Goal: Register for event/course

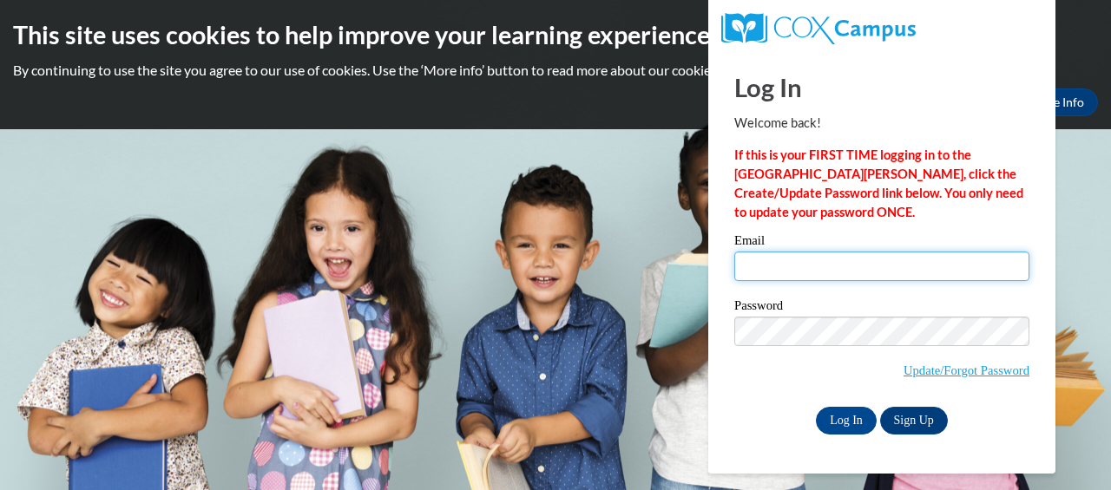
click at [805, 276] on input "Email" at bounding box center [881, 267] width 295 height 30
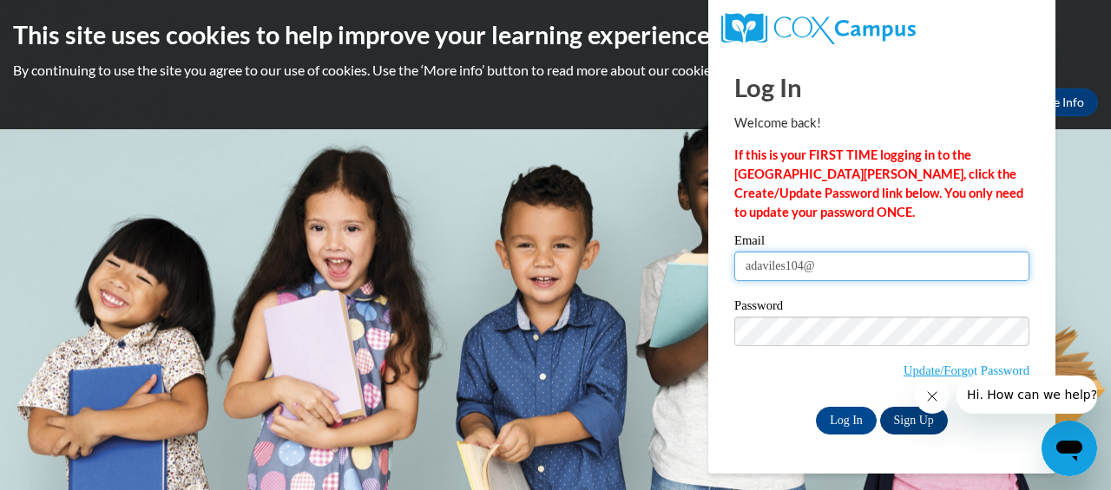
type input "adaviles104@"
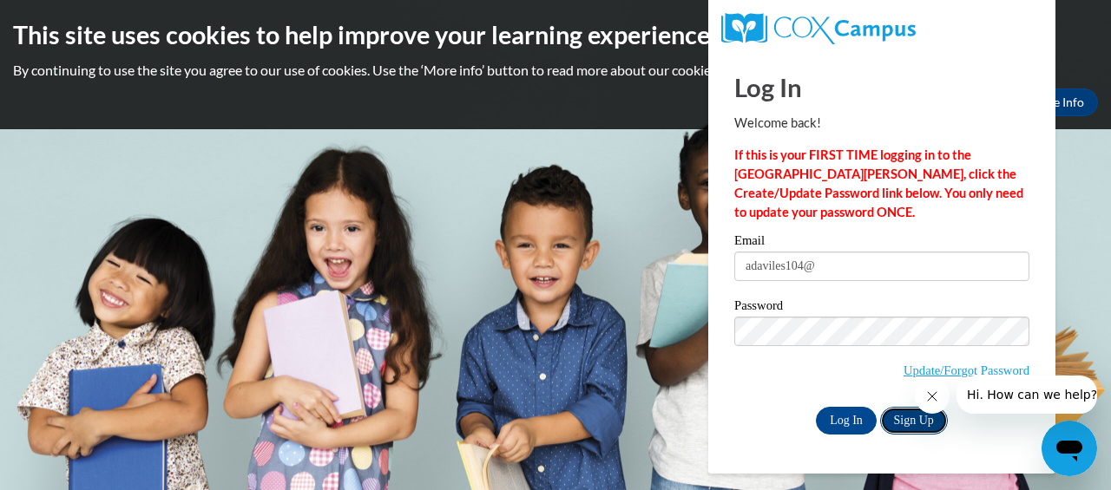
click at [903, 422] on link "Sign Up" at bounding box center [914, 421] width 68 height 28
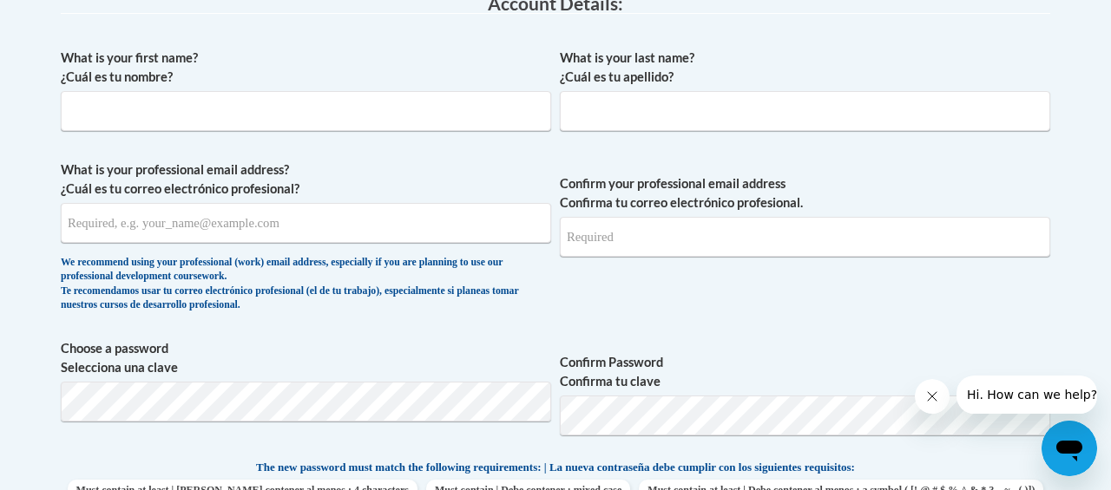
scroll to position [501, 0]
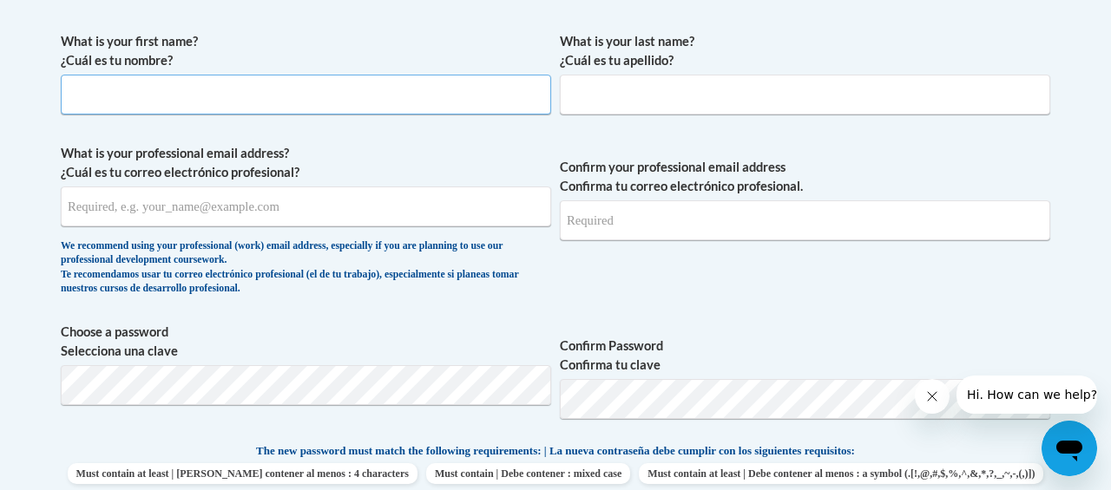
click at [463, 95] on input "What is your first name? ¿Cuál es tu nombre?" at bounding box center [306, 95] width 490 height 40
type input "Ashley"
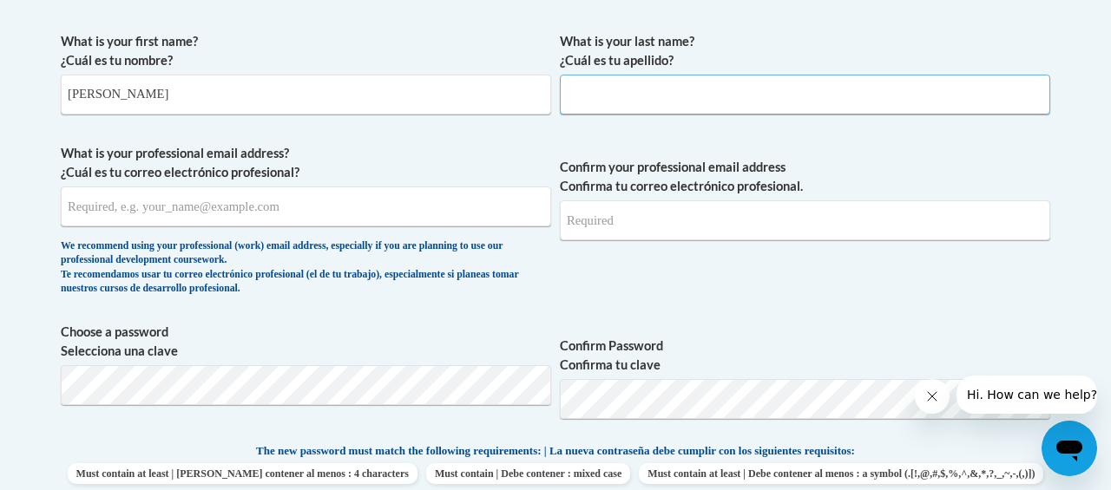
click at [713, 84] on input "What is your last name? ¿Cuál es tu apellido?" at bounding box center [805, 95] width 490 height 40
type input "Aviles"
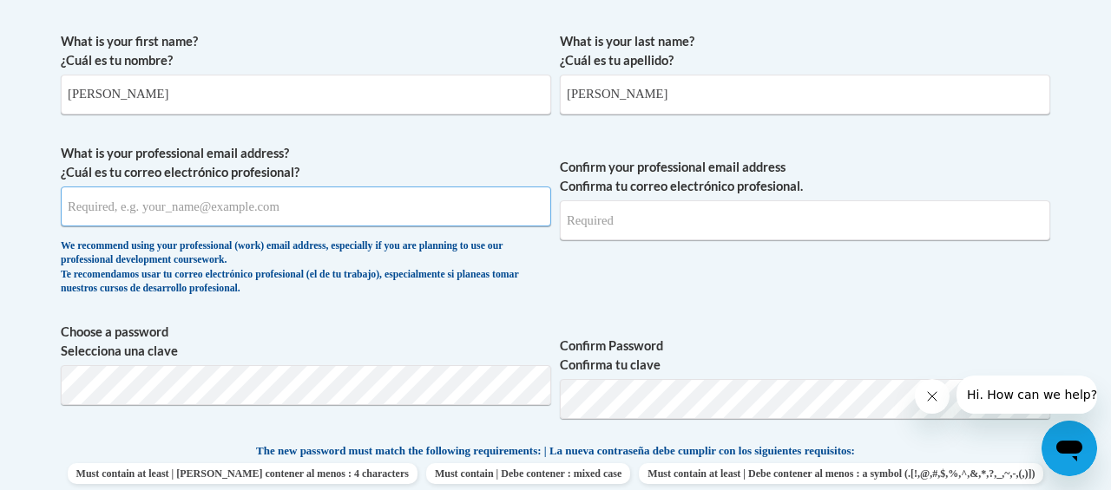
click at [359, 215] on input "What is your professional email address? ¿Cuál es tu correo electrónico profesi…" at bounding box center [306, 207] width 490 height 40
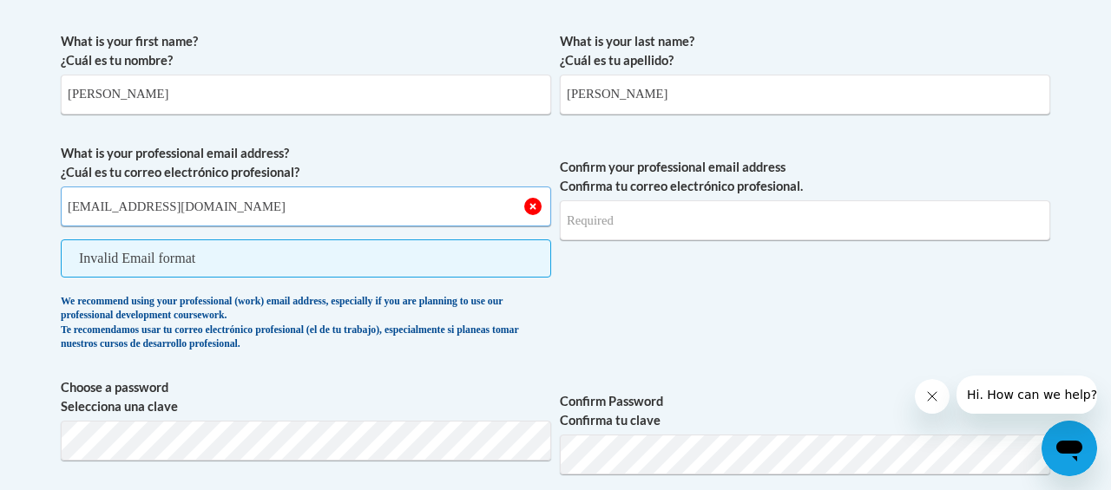
type input "adaviles104@mail.jamessprunt.edu"
click at [589, 220] on input "Confirm your professional email address Confirma tu correo electrónico profesio…" at bounding box center [805, 220] width 490 height 40
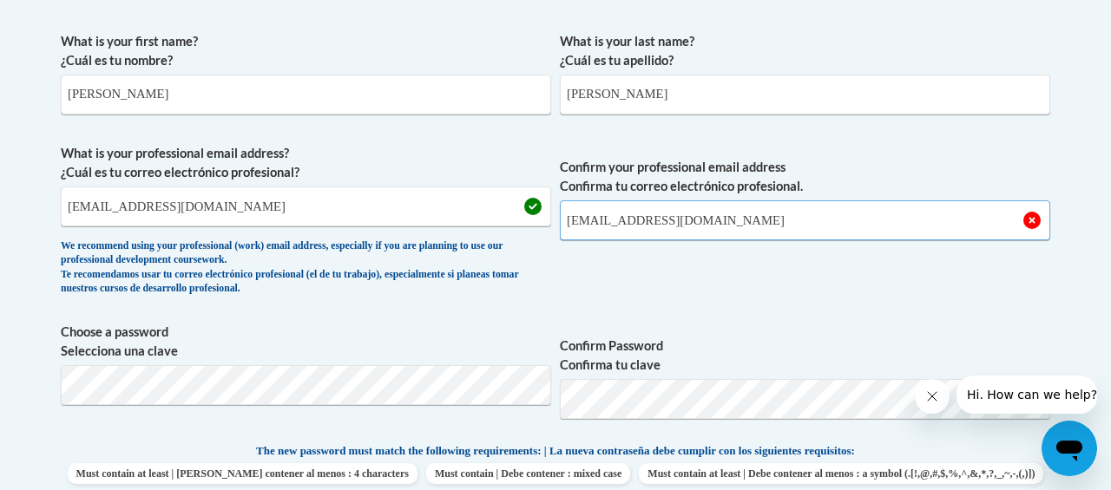
scroll to position [550, 0]
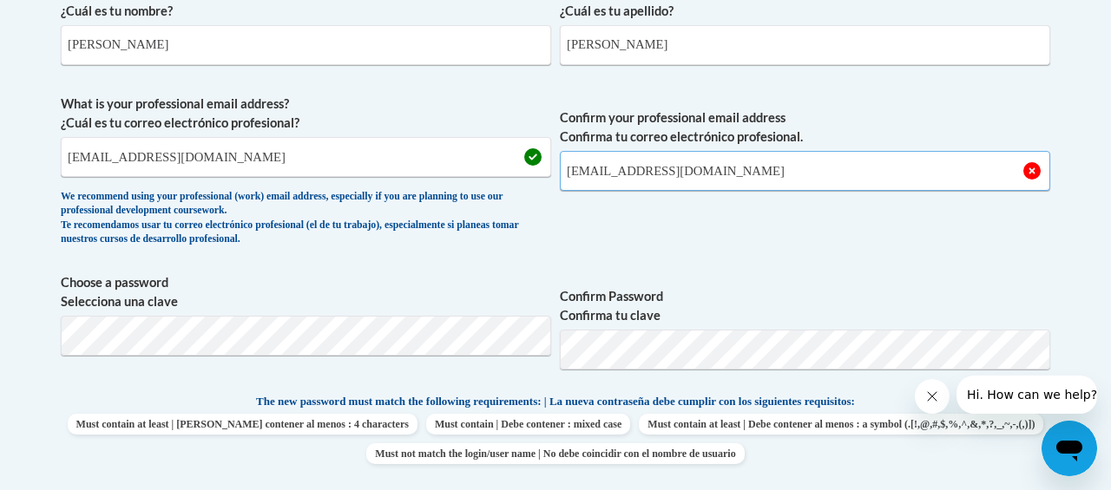
type input "adaviles104@mail.jamessprunt.edu"
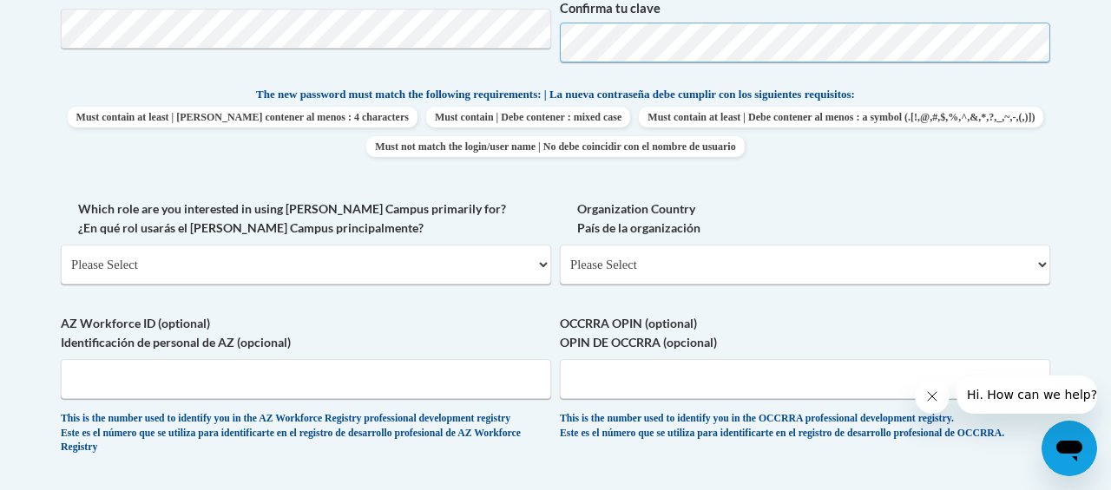
scroll to position [863, 0]
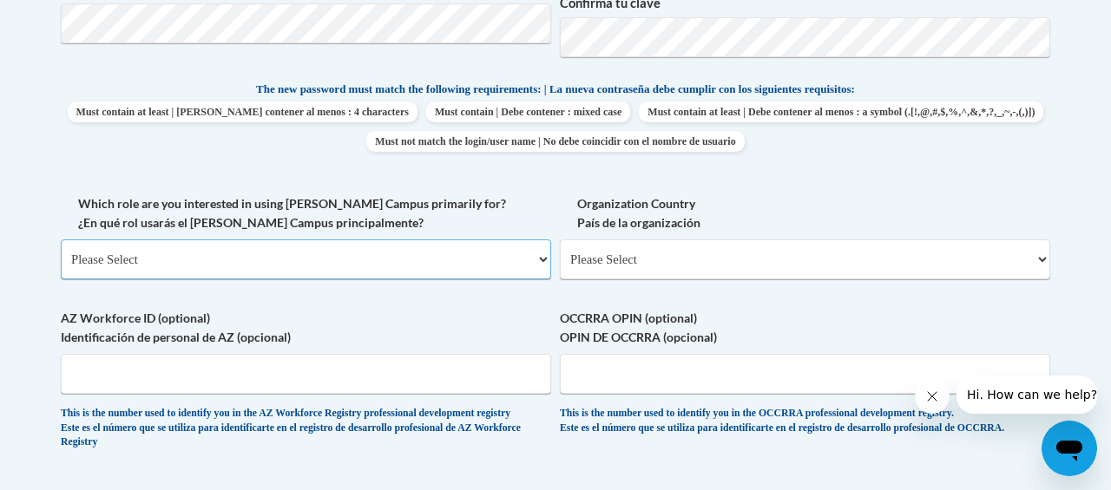
click at [503, 264] on select "Please Select College/University | Colegio/Universidad Community/Nonprofit Part…" at bounding box center [306, 260] width 490 height 40
select select "5a18ea06-2b54-4451-96f2-d152daf9eac5"
click at [61, 240] on select "Please Select College/University | Colegio/Universidad Community/Nonprofit Part…" at bounding box center [306, 260] width 490 height 40
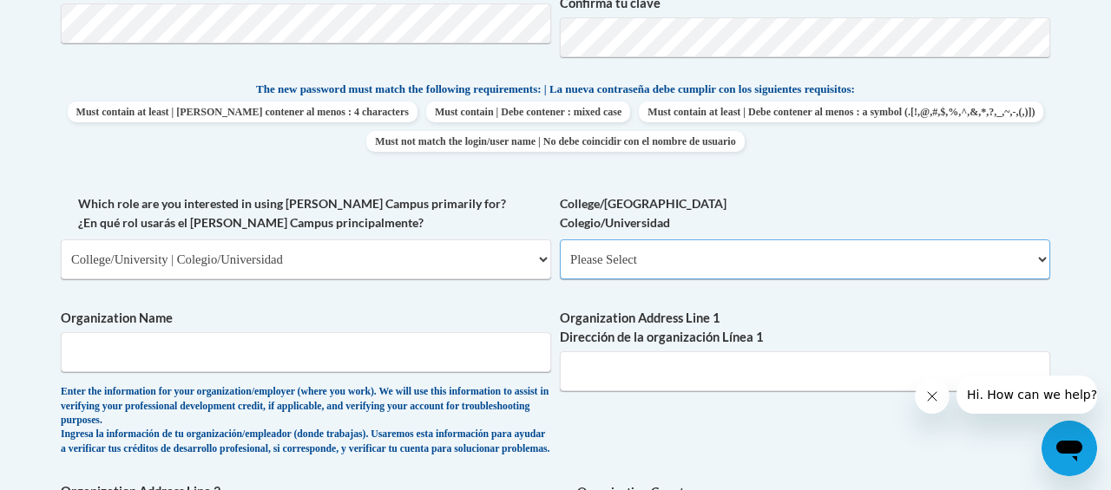
click at [678, 248] on select "Please Select College/University Staff | Empleado universitario College/Univers…" at bounding box center [805, 260] width 490 height 40
select select "99b32b07-cffc-426c-8bf6-0cd77760d84b"
click at [560, 240] on select "Please Select College/University Staff | Empleado universitario College/Univers…" at bounding box center [805, 260] width 490 height 40
click at [496, 352] on input "Organization Name" at bounding box center [306, 352] width 490 height 40
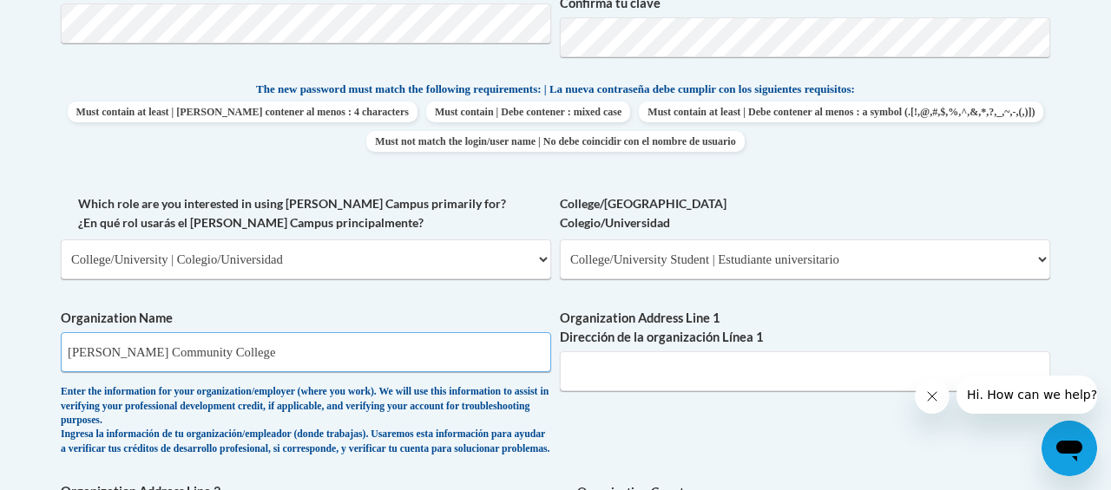
type input "James Sprunt Community College"
click at [743, 373] on input "Organization Address Line 1 Dirección de la organización Línea 1" at bounding box center [805, 371] width 490 height 40
paste input "Strickland Building, 133 James Sprunt Dr Room 109, Kenansville"
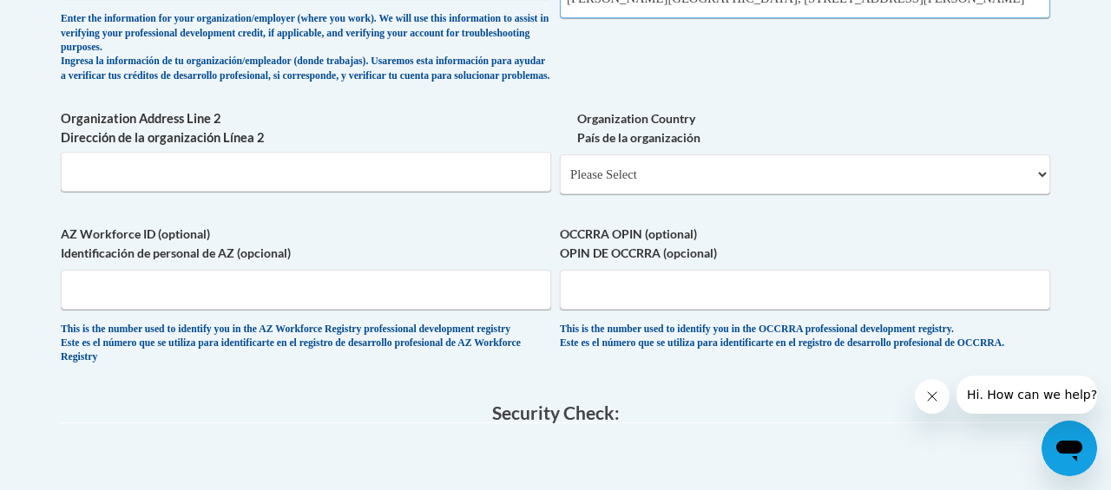
scroll to position [1252, 0]
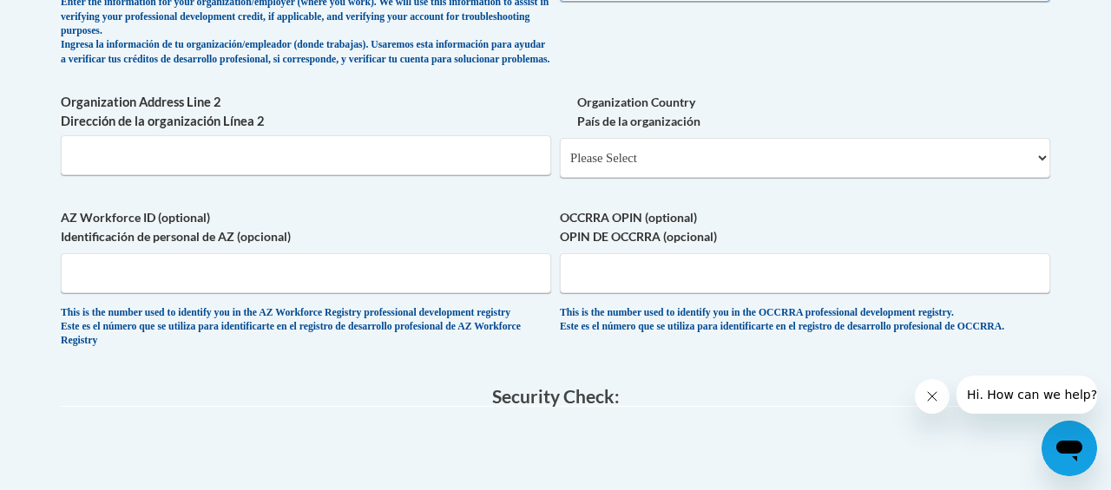
type input "Strickland Building, 133 James Sprunt Dr Room 109, Kenansville"
click at [660, 170] on select "Please Select United States | Estados Unidos Outside of the United States | Fue…" at bounding box center [805, 158] width 490 height 40
select select "ad49bcad-a171-4b2e-b99c-48b446064914"
click at [560, 152] on select "Please Select United States | Estados Unidos Outside of the United States | Fue…" at bounding box center [805, 158] width 490 height 40
select select
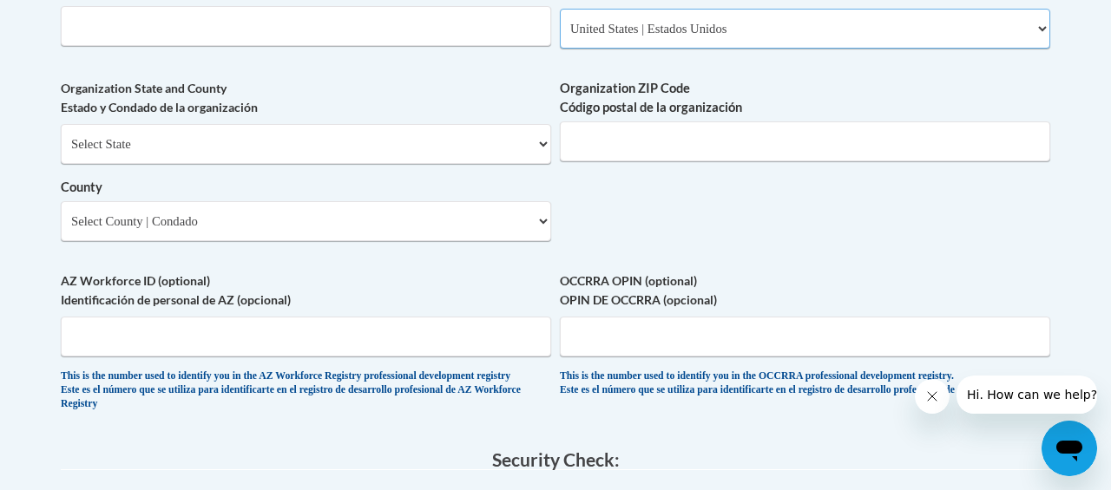
scroll to position [1401, 0]
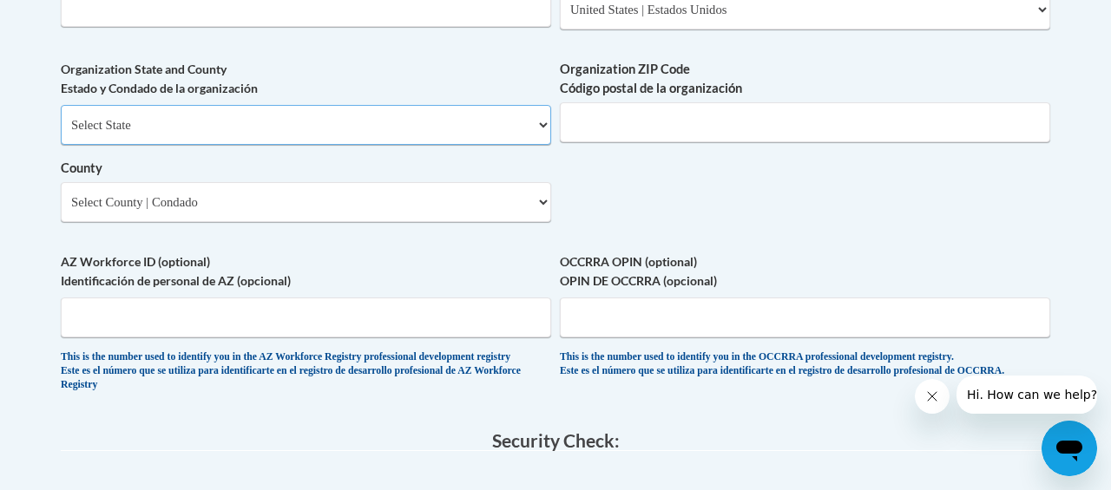
click at [473, 145] on select "Select State Alabama Alaska Arizona Arkansas California Colorado Connecticut De…" at bounding box center [306, 125] width 490 height 40
select select "North Carolina"
click at [61, 119] on select "Select State Alabama Alaska Arizona Arkansas California Colorado Connecticut De…" at bounding box center [306, 125] width 490 height 40
click at [200, 221] on select "County" at bounding box center [306, 202] width 490 height 40
click at [200, 218] on select "Select County Alamance Alexander Alleghany Anson Ashe Avery Beaufort Bertie Bla…" at bounding box center [306, 202] width 490 height 40
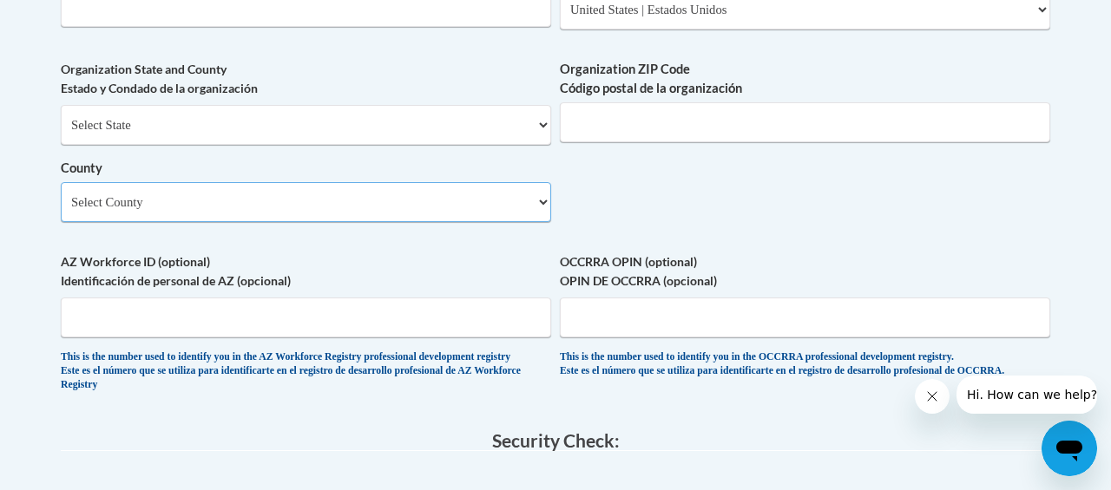
click at [534, 222] on select "Select County Alamance Alexander Alleghany Anson Ashe Avery Beaufort Bertie Bla…" at bounding box center [306, 202] width 490 height 40
select select "Duplin"
click at [61, 196] on select "Select County Alamance Alexander Alleghany Anson Ashe Avery Beaufort Bertie Bla…" at bounding box center [306, 202] width 490 height 40
click at [632, 142] on input "Organization ZIP Code Código postal de la organización" at bounding box center [805, 122] width 490 height 40
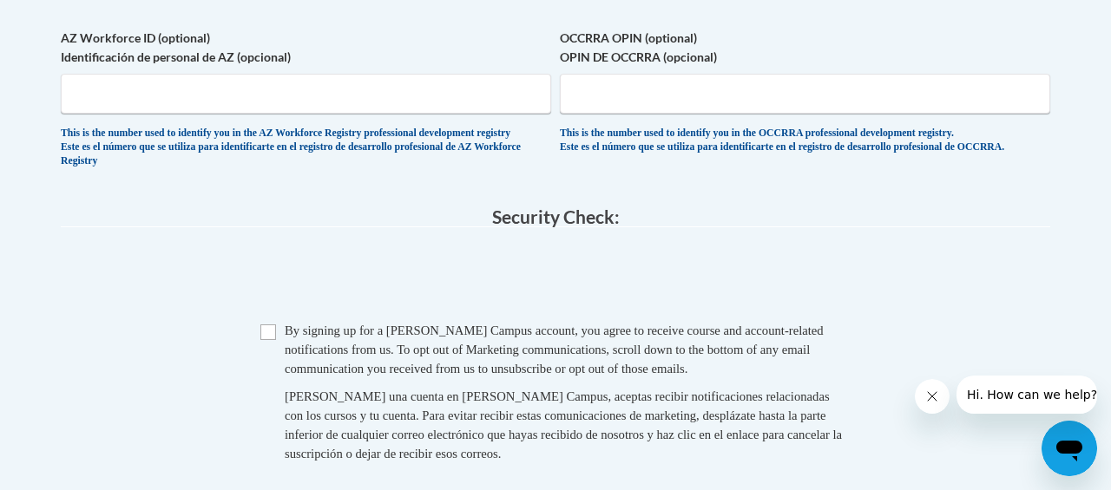
scroll to position [1692, 0]
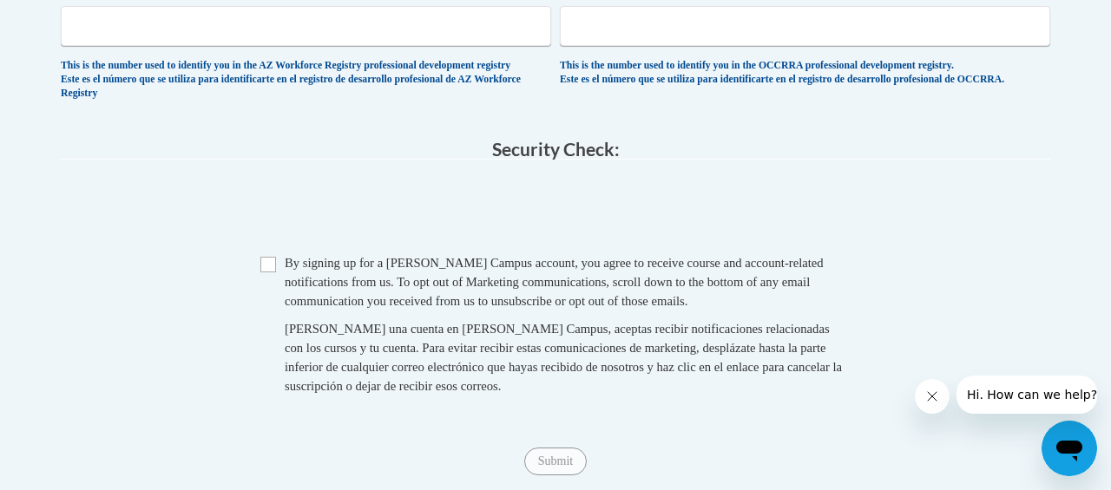
type input "28349"
click at [262, 273] on input "Checkbox" at bounding box center [268, 265] width 16 height 16
checkbox input "true"
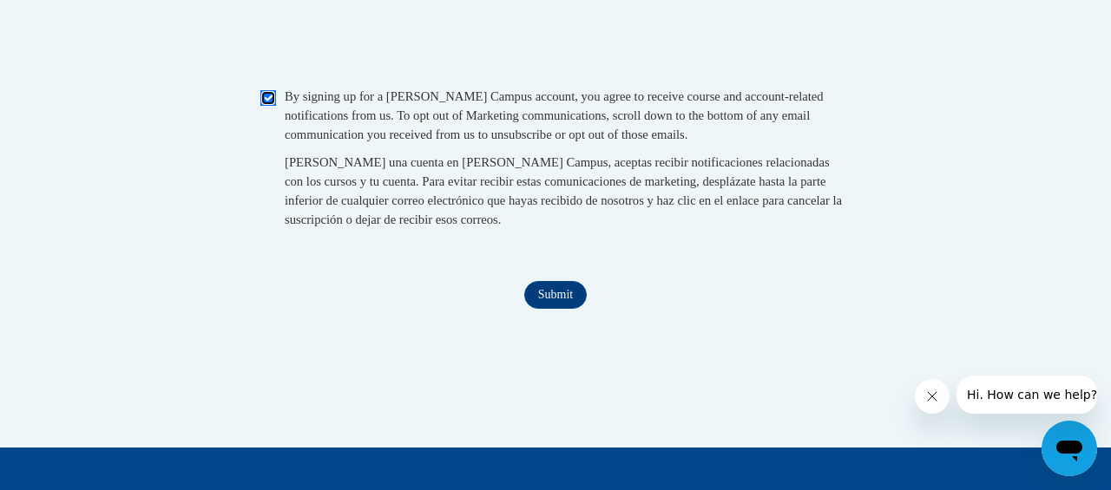
scroll to position [1927, 0]
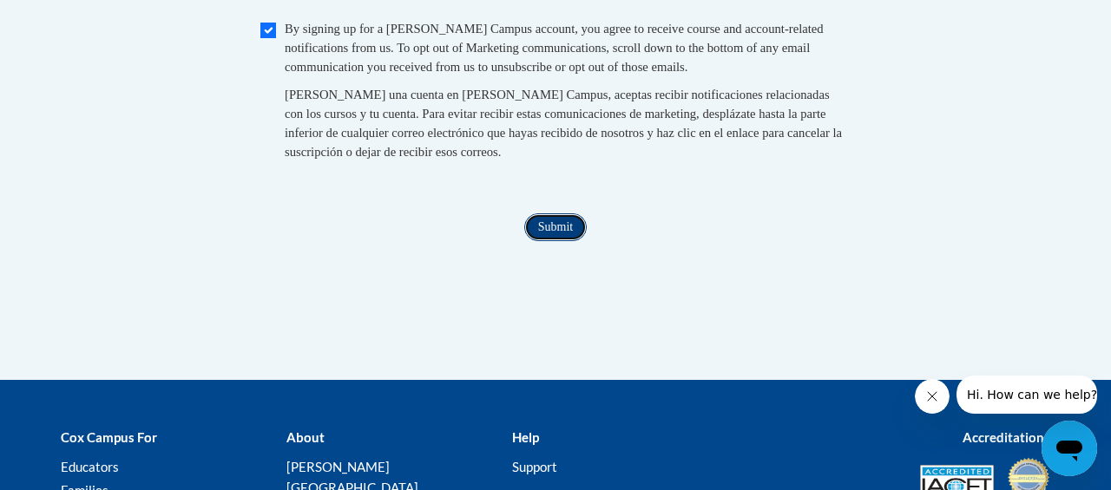
click at [567, 241] on input "Submit" at bounding box center [555, 228] width 62 height 28
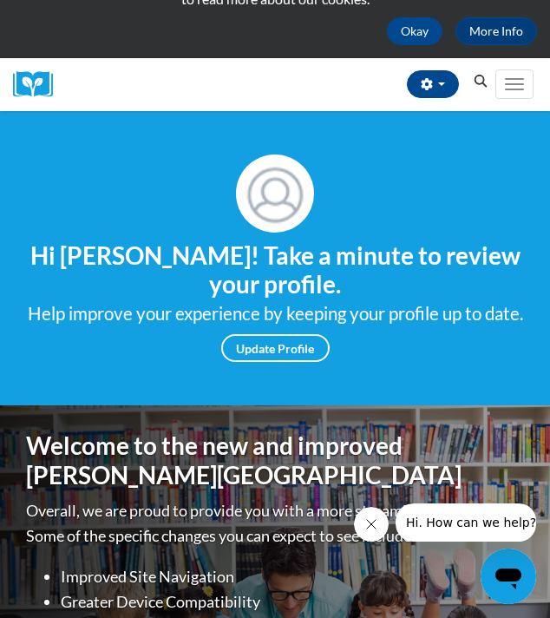
scroll to position [46, 0]
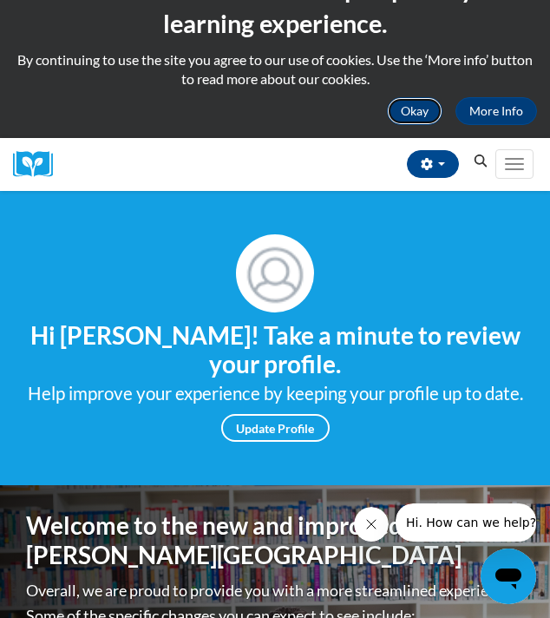
click at [415, 106] on button "Okay" at bounding box center [415, 111] width 56 height 28
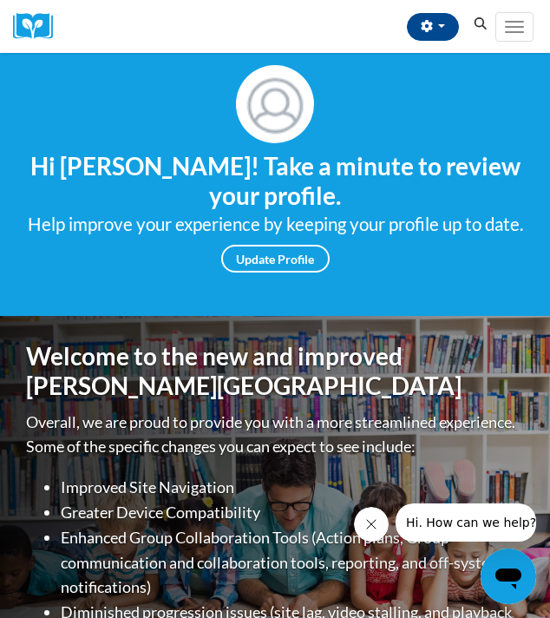
scroll to position [0, 0]
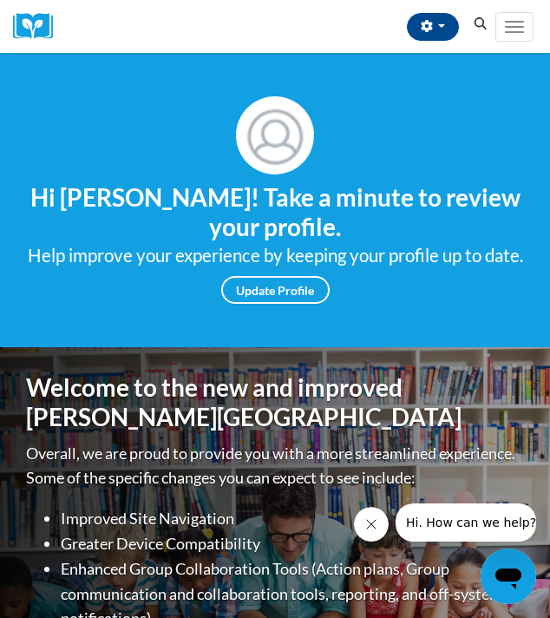
click at [483, 16] on button "Search" at bounding box center [481, 24] width 26 height 21
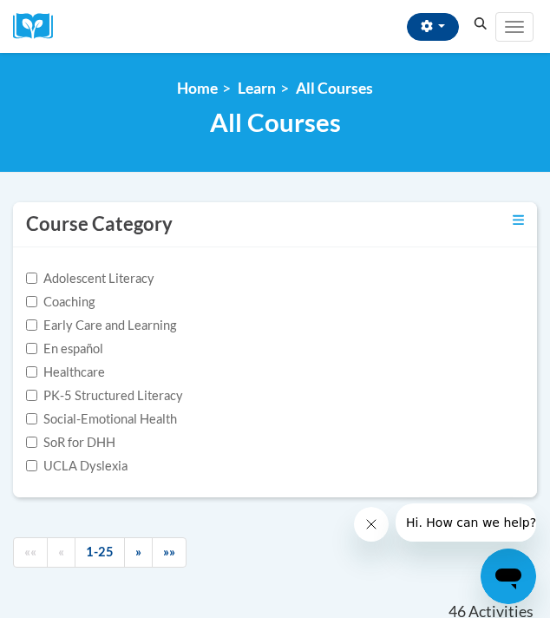
click at [479, 24] on icon "Search" at bounding box center [481, 23] width 16 height 13
click at [483, 26] on icon "Search" at bounding box center [481, 23] width 13 height 13
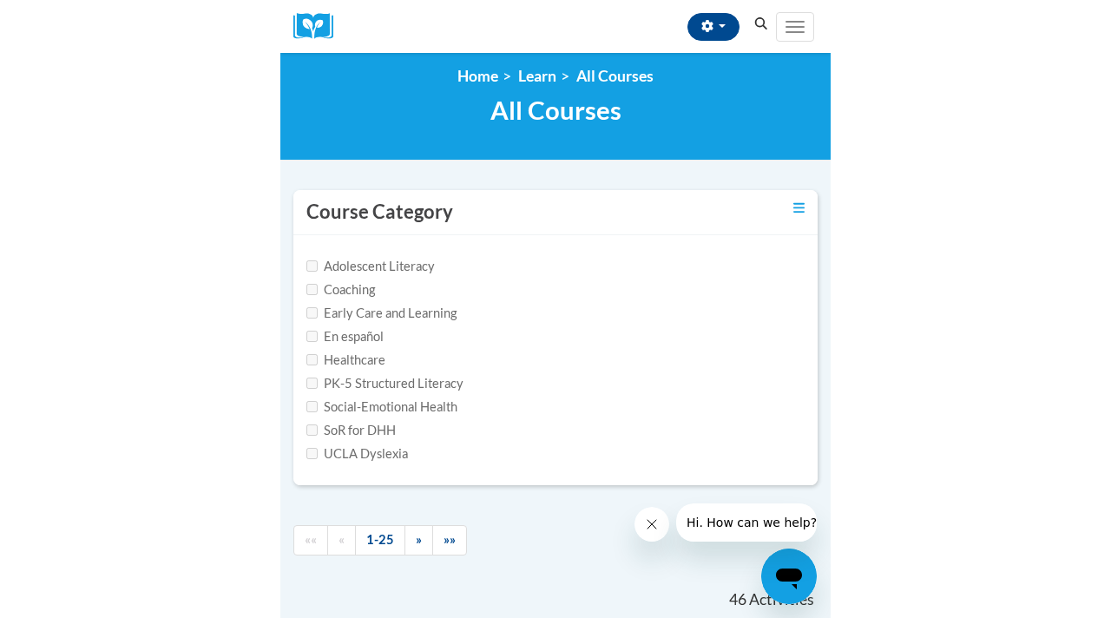
scroll to position [21, 0]
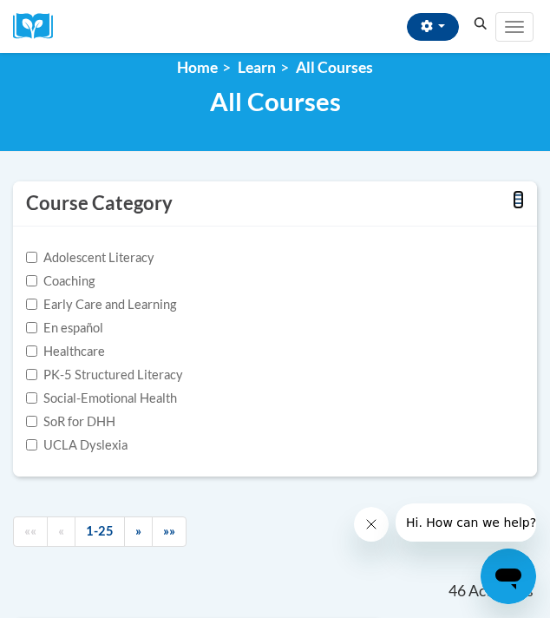
click at [518, 195] on icon "Toggle collapse" at bounding box center [518, 199] width 11 height 10
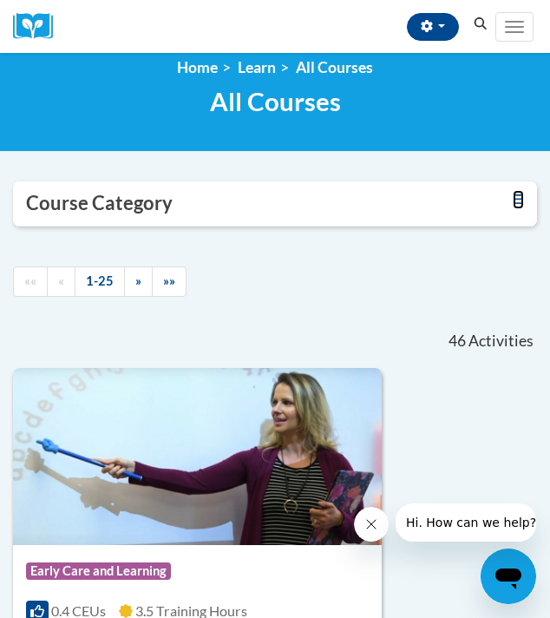
click at [520, 200] on icon "Toggle collapse" at bounding box center [518, 199] width 11 height 10
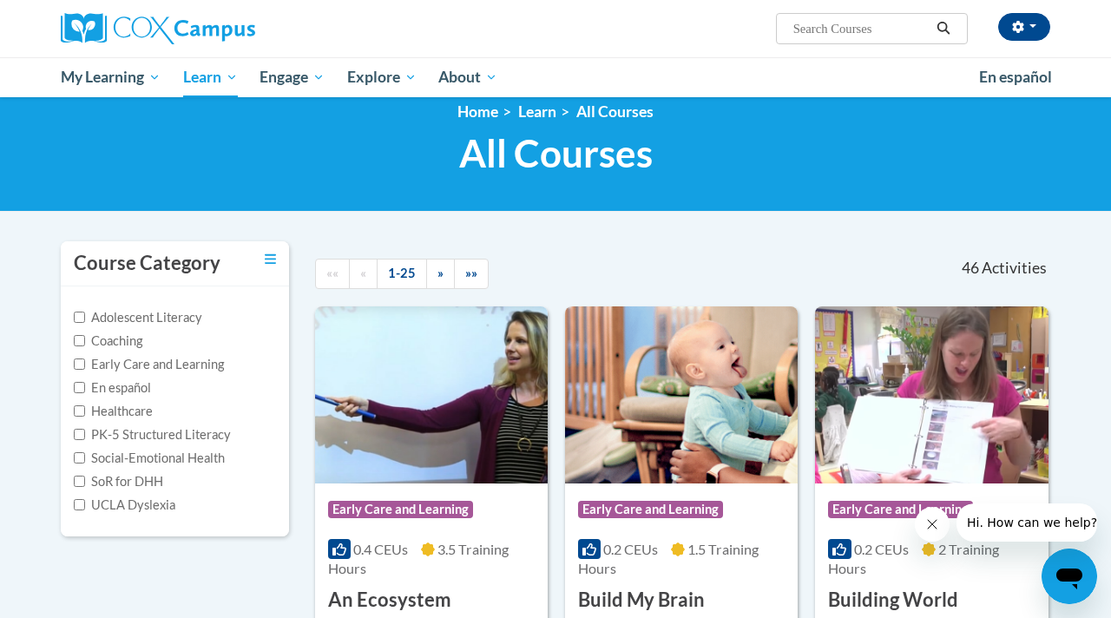
click at [549, 31] on input "Search..." at bounding box center [861, 28] width 139 height 21
type input "early literacy"
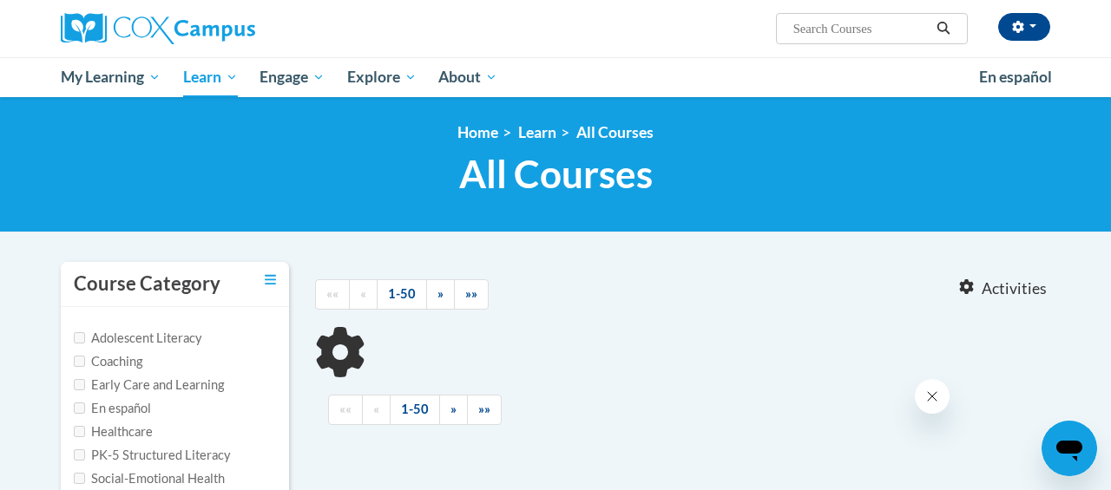
type input "early literacy"
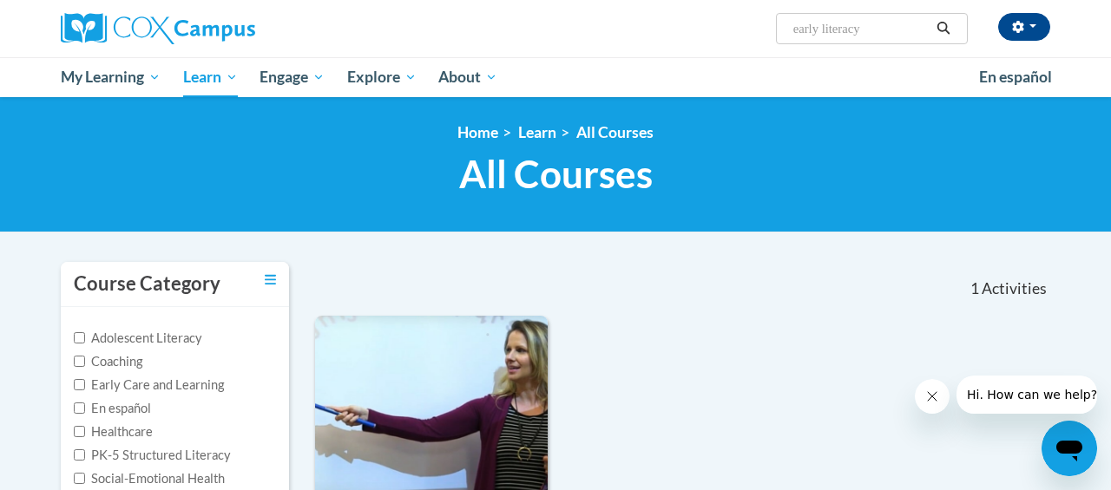
drag, startPoint x: 483, startPoint y: 11, endPoint x: 423, endPoint y: -40, distance: 79.5
click at [423, 0] on html "Ashley Aviles (Eastern Daylight Time GMT-0400 ) My Profile Inbox My Transcripts…" at bounding box center [555, 245] width 1111 height 490
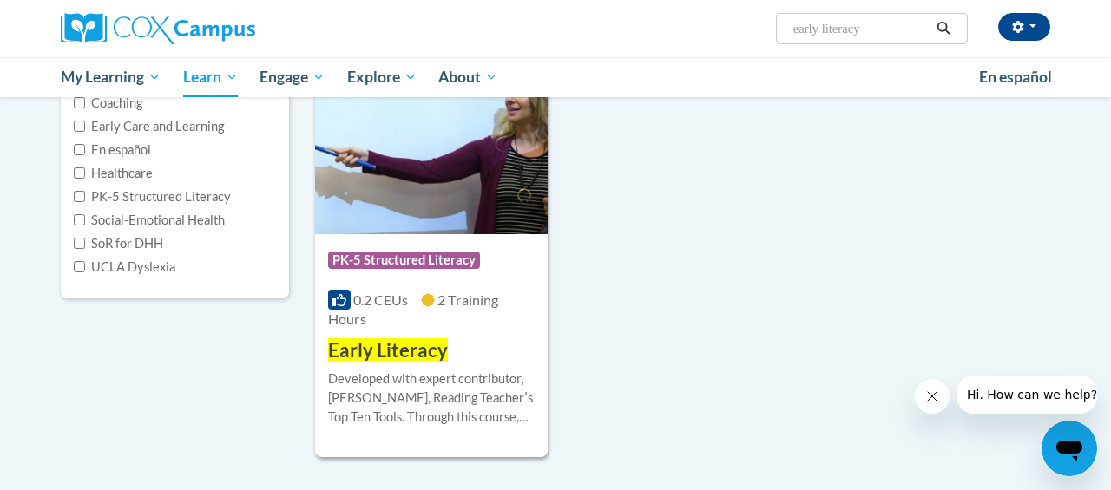
scroll to position [268, 0]
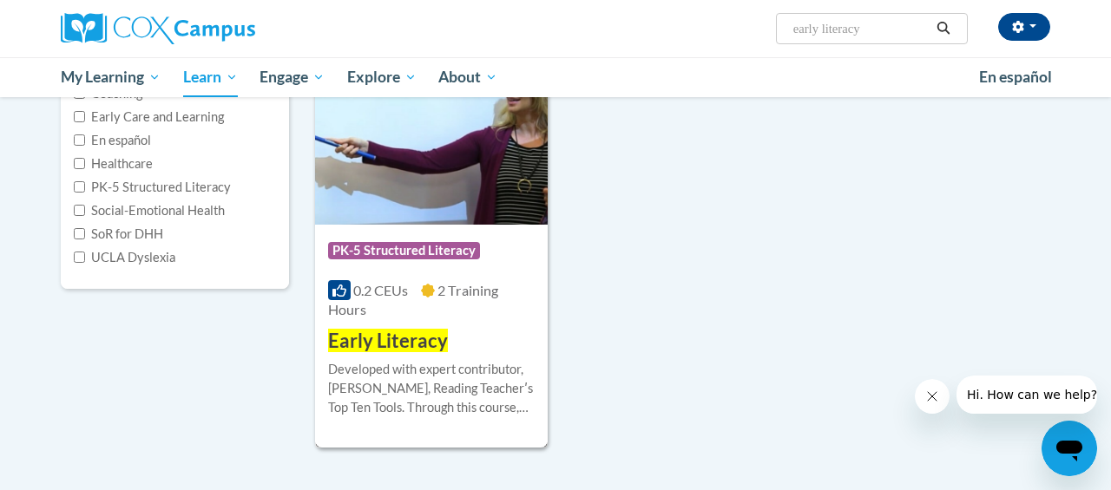
click at [425, 361] on div "Developed with expert contributor, [PERSON_NAME], Reading Teacherʹs Top Ten Too…" at bounding box center [431, 388] width 207 height 57
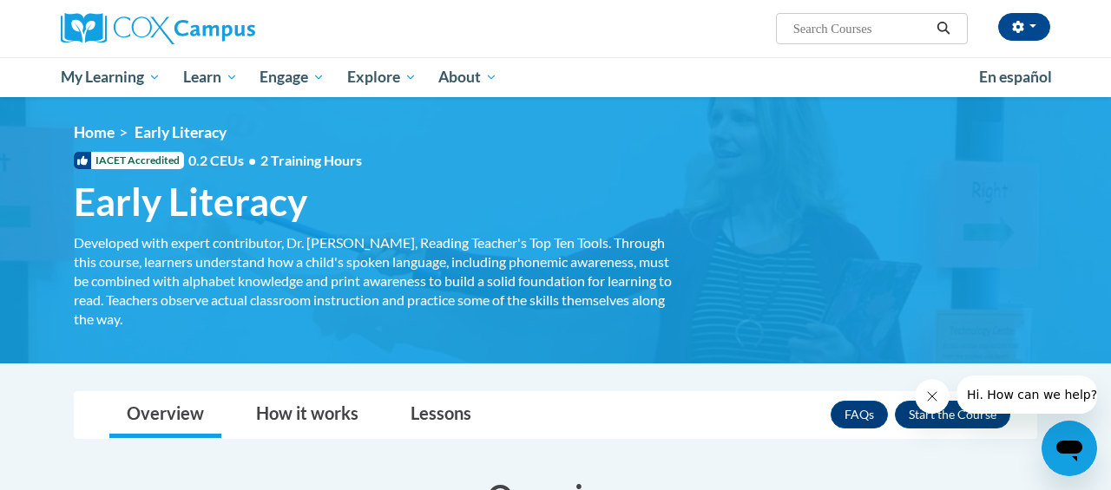
click at [823, 27] on input "Search..." at bounding box center [861, 28] width 139 height 21
type input "early literacy"
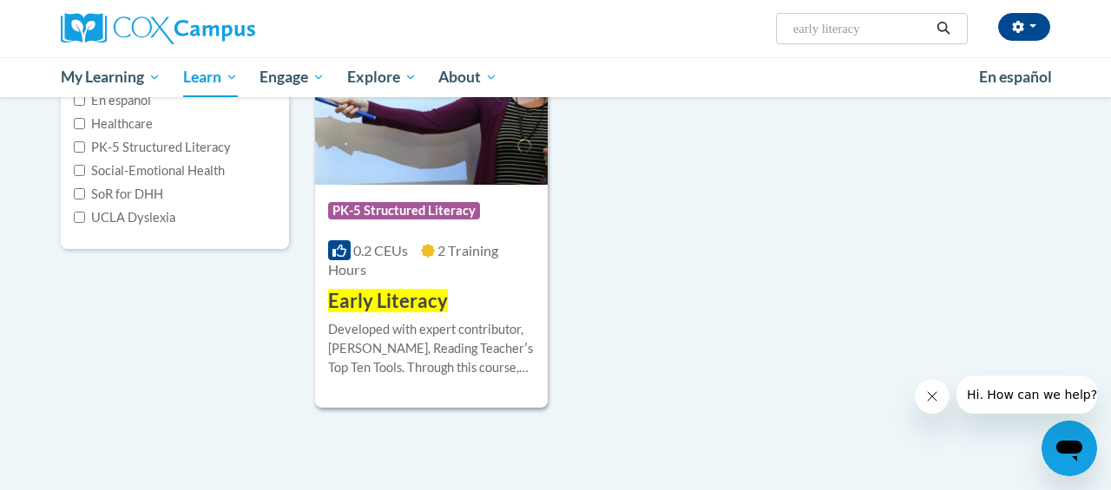
scroll to position [310, 0]
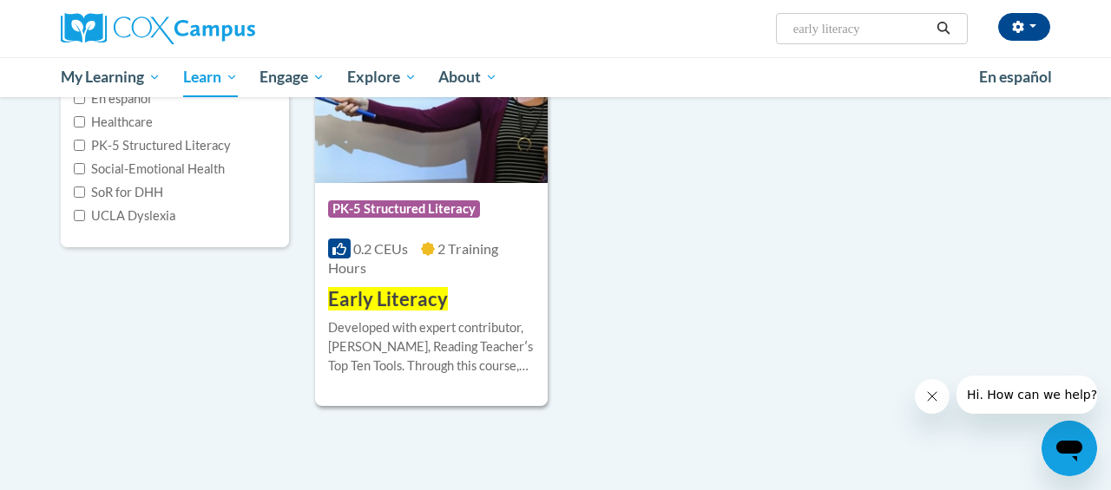
click at [897, 34] on input "early literacy" at bounding box center [861, 28] width 139 height 21
type input "early literacy:print awarness"
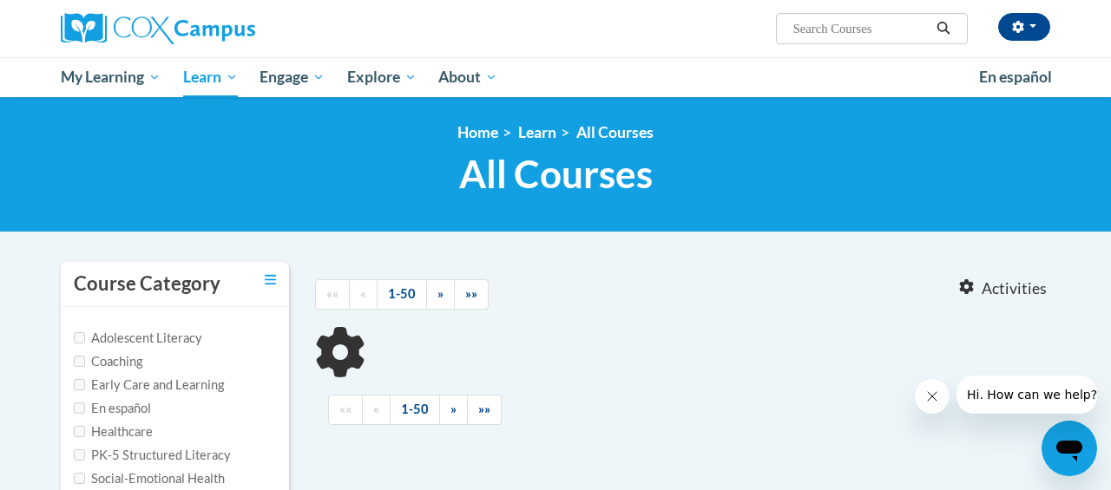
type input "early literacy:print awarness"
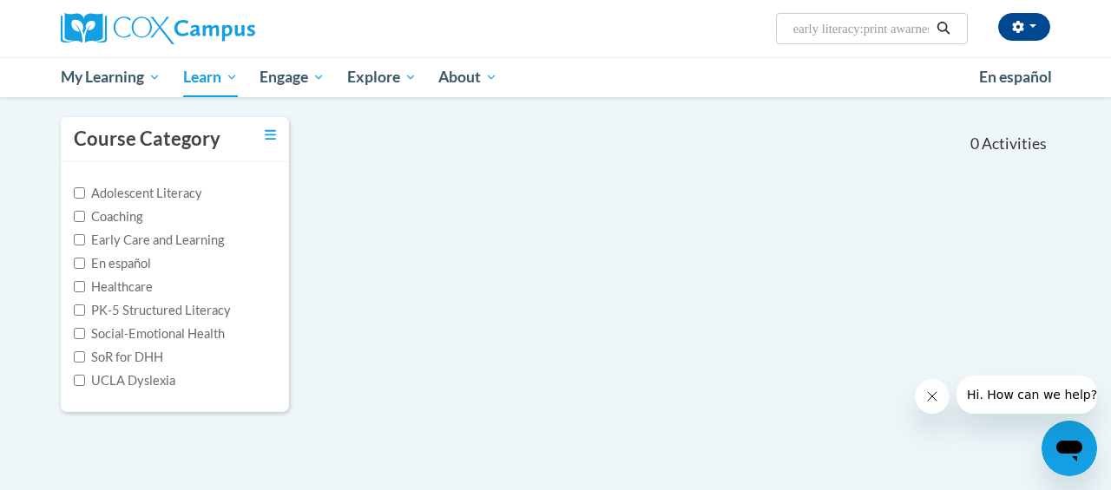
scroll to position [146, 0]
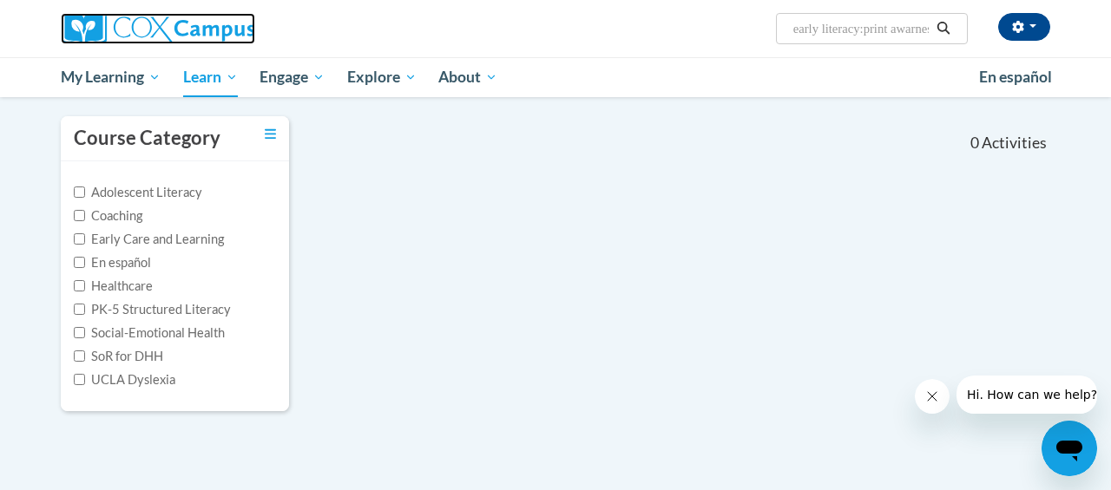
click at [119, 19] on img at bounding box center [158, 28] width 194 height 31
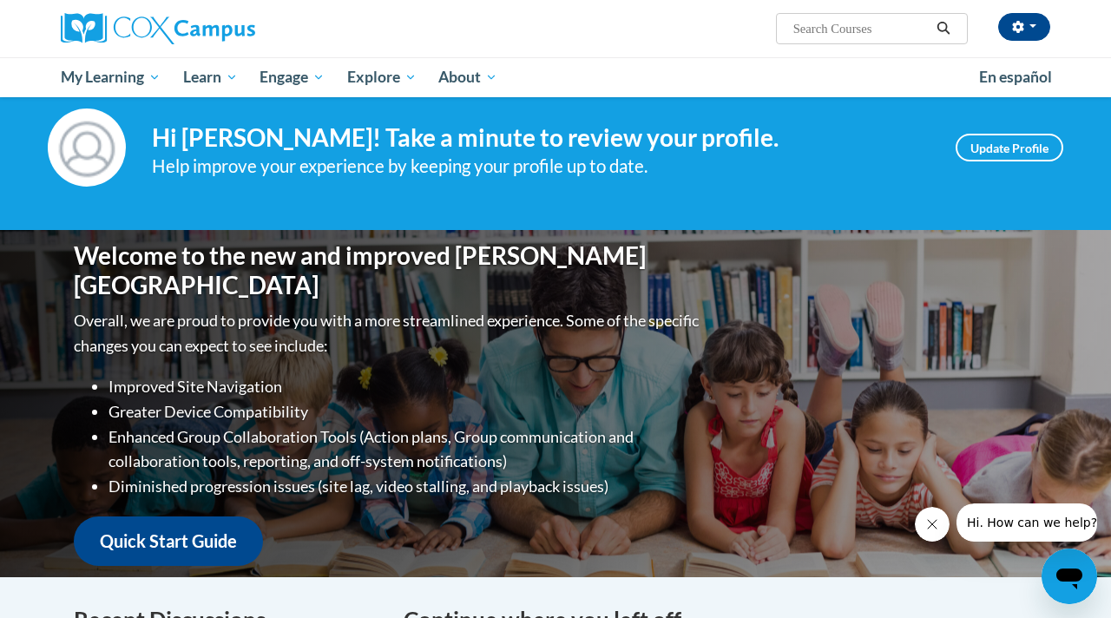
scroll to position [28, 0]
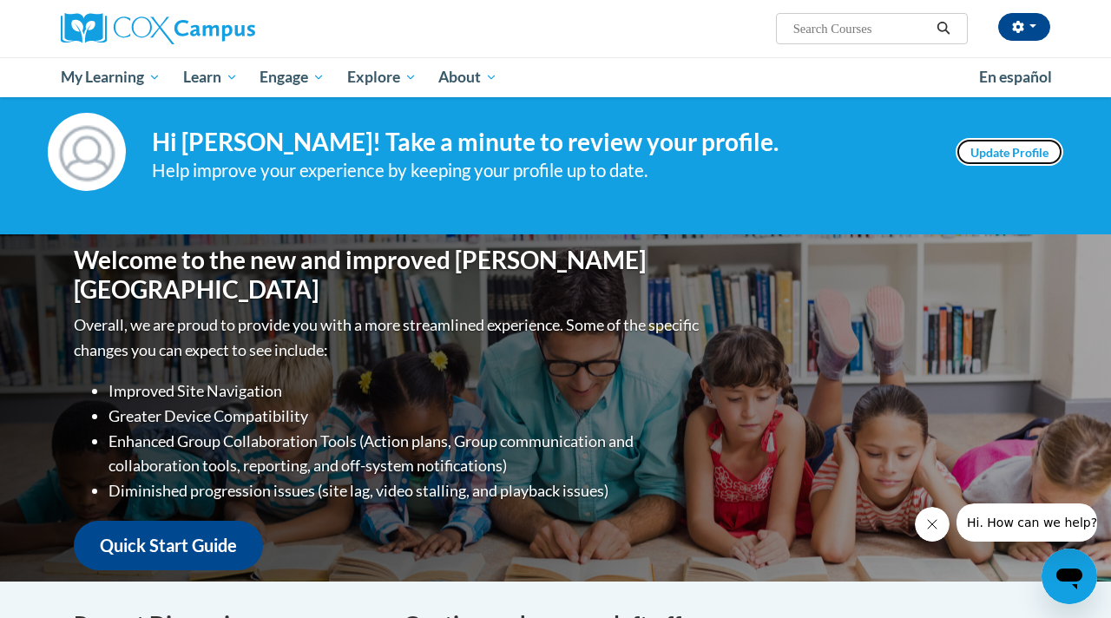
click at [980, 152] on link "Update Profile" at bounding box center [1010, 152] width 108 height 28
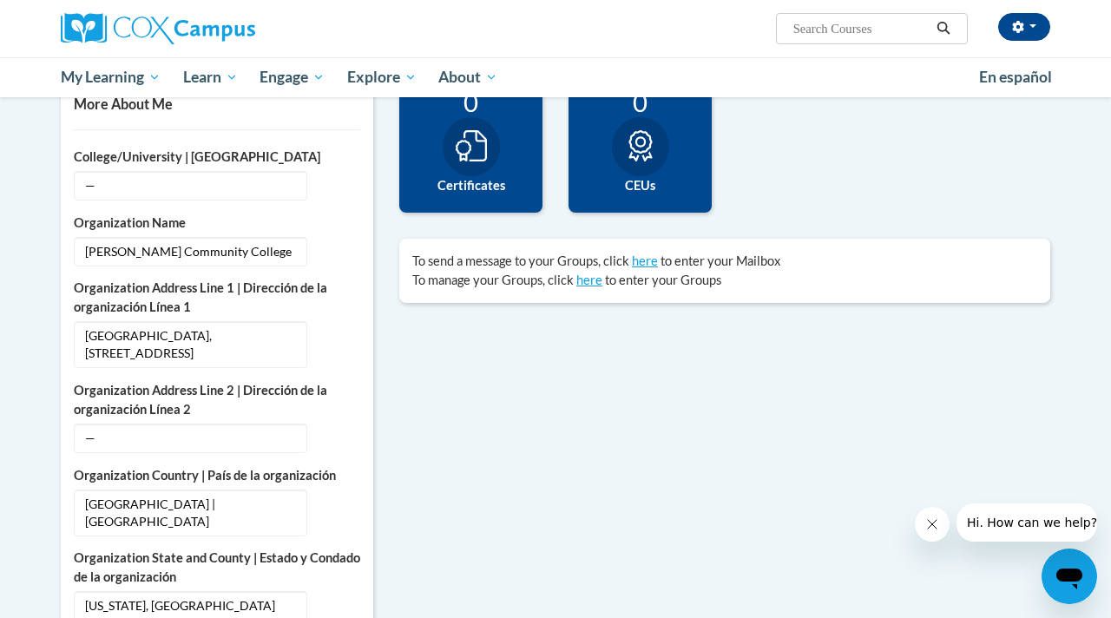
scroll to position [428, 0]
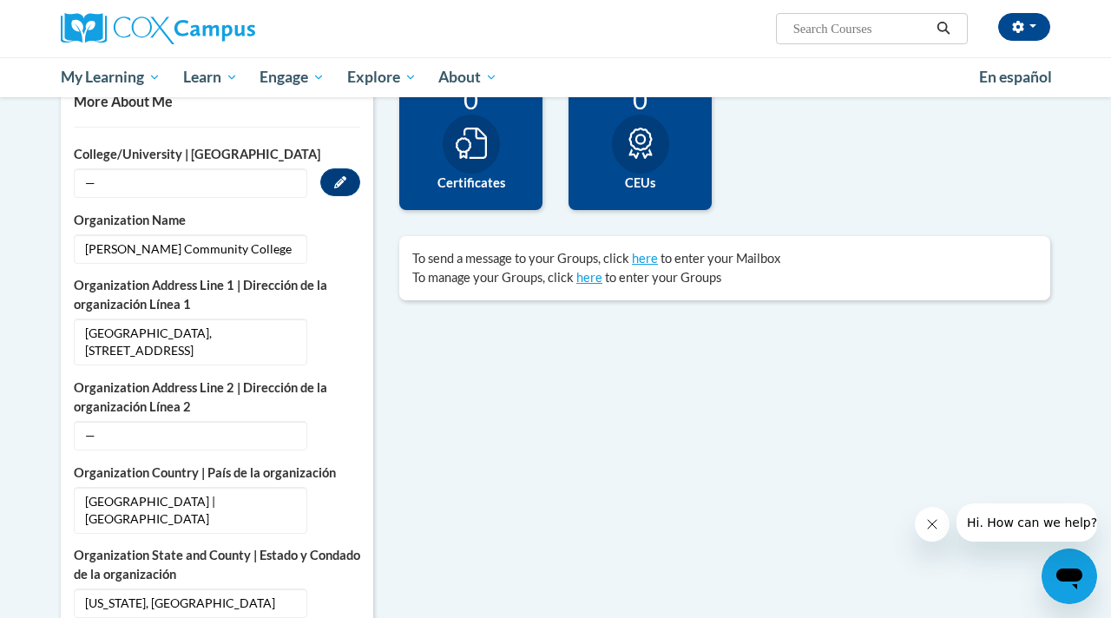
click at [230, 171] on span "—" at bounding box center [190, 183] width 233 height 30
click at [339, 184] on icon "Custom profile fields" at bounding box center [340, 182] width 12 height 12
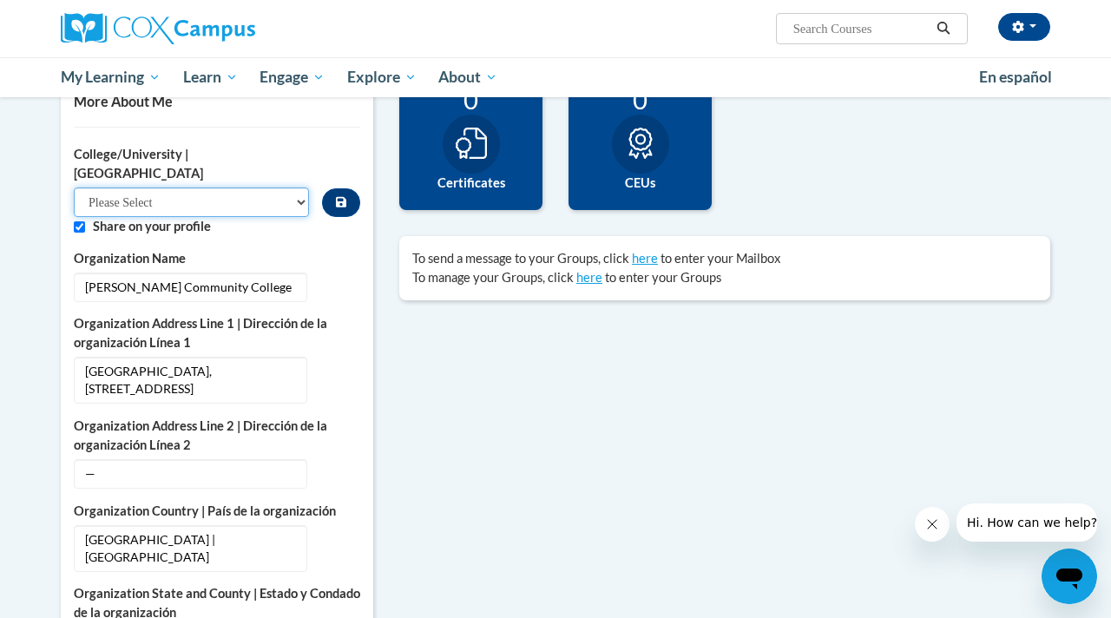
click at [233, 187] on select "Please Select College/University Staff | Empleado universitario College/Univers…" at bounding box center [191, 202] width 235 height 30
select select "99b32b07-cffc-426c-8bf6-0cd77760d84b"
click at [74, 187] on select "Please Select College/University Staff | Empleado universitario College/Univers…" at bounding box center [191, 202] width 235 height 30
click at [82, 221] on input "Custom profile fields" at bounding box center [79, 226] width 11 height 11
checkbox input "false"
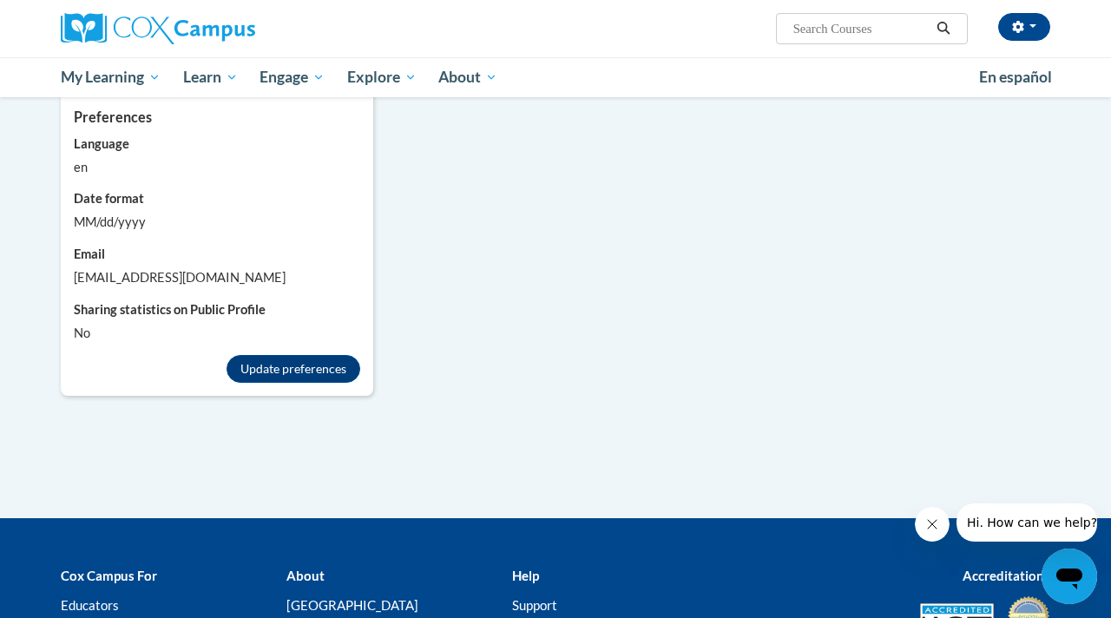
scroll to position [1632, 0]
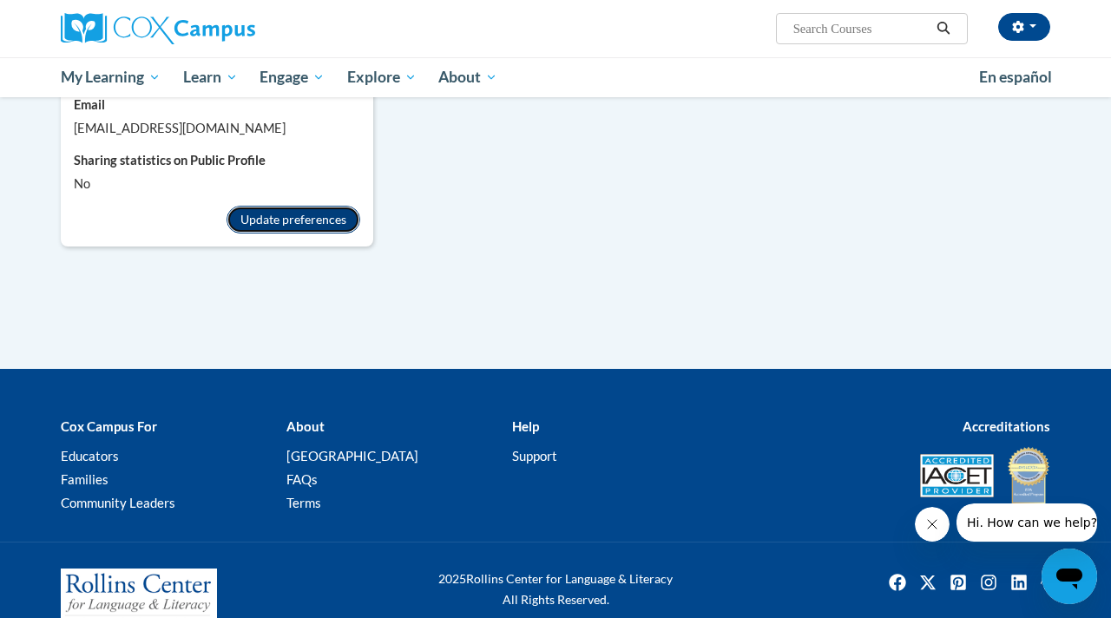
click at [335, 206] on button "Update preferences" at bounding box center [294, 220] width 134 height 28
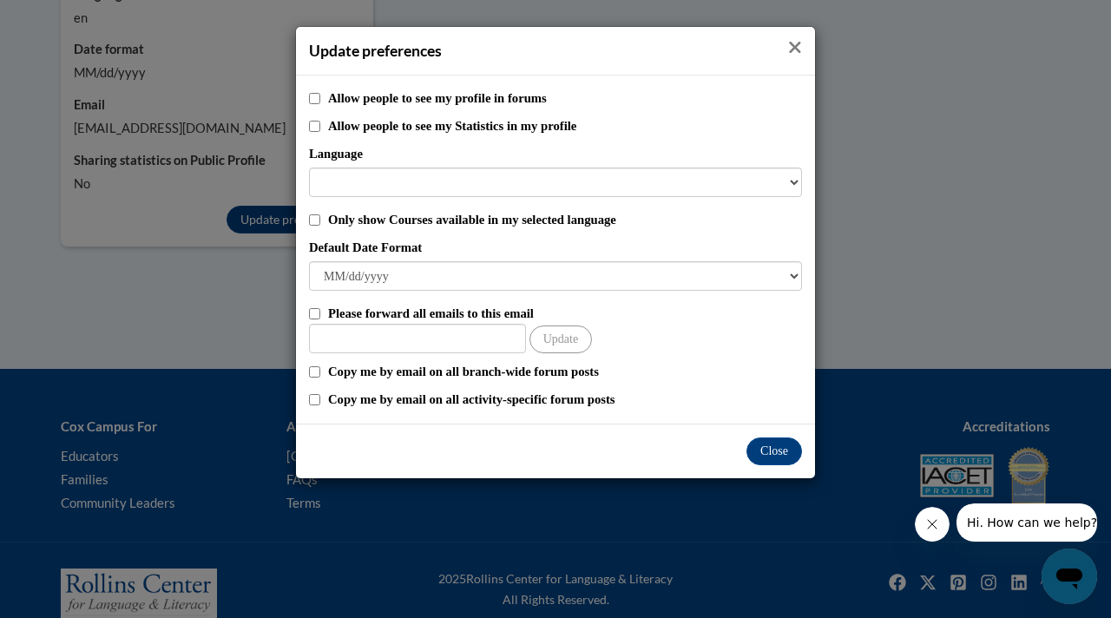
click at [791, 38] on icon "Close" at bounding box center [795, 47] width 14 height 18
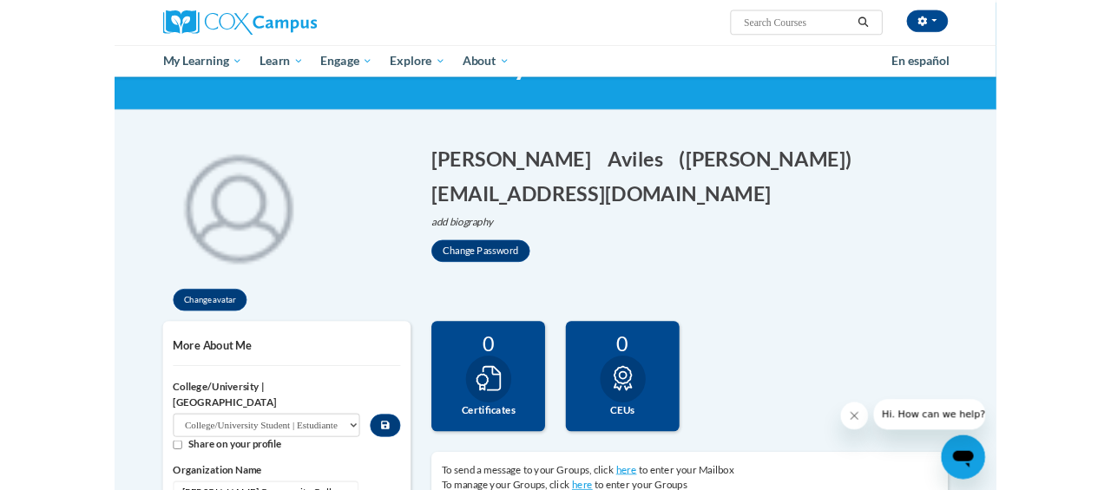
scroll to position [0, 0]
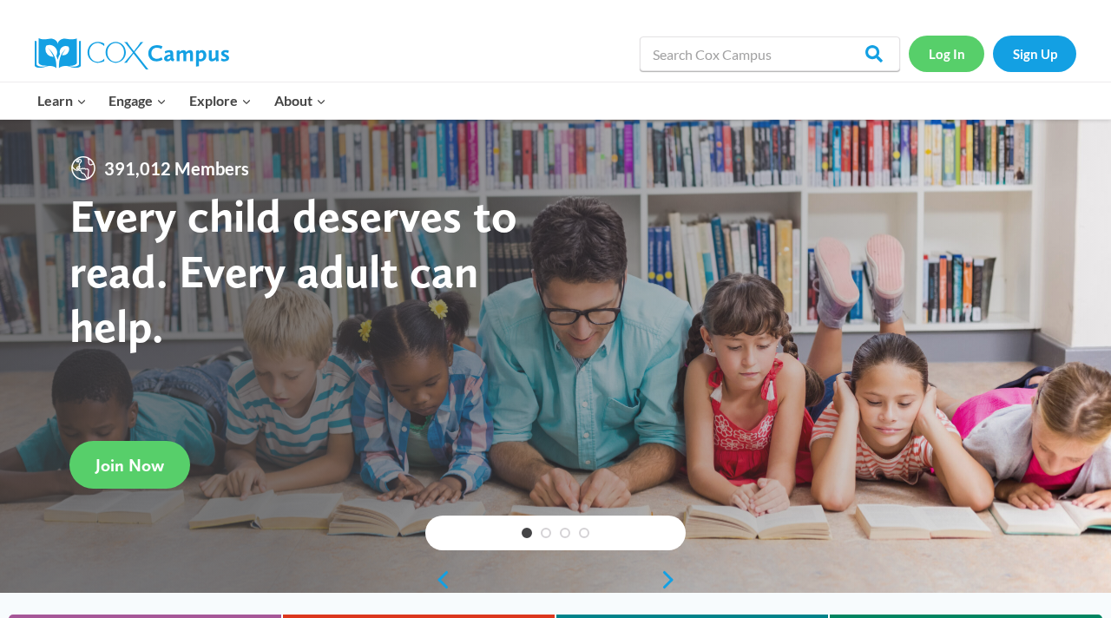
click at [956, 62] on link "Log In" at bounding box center [947, 54] width 76 height 36
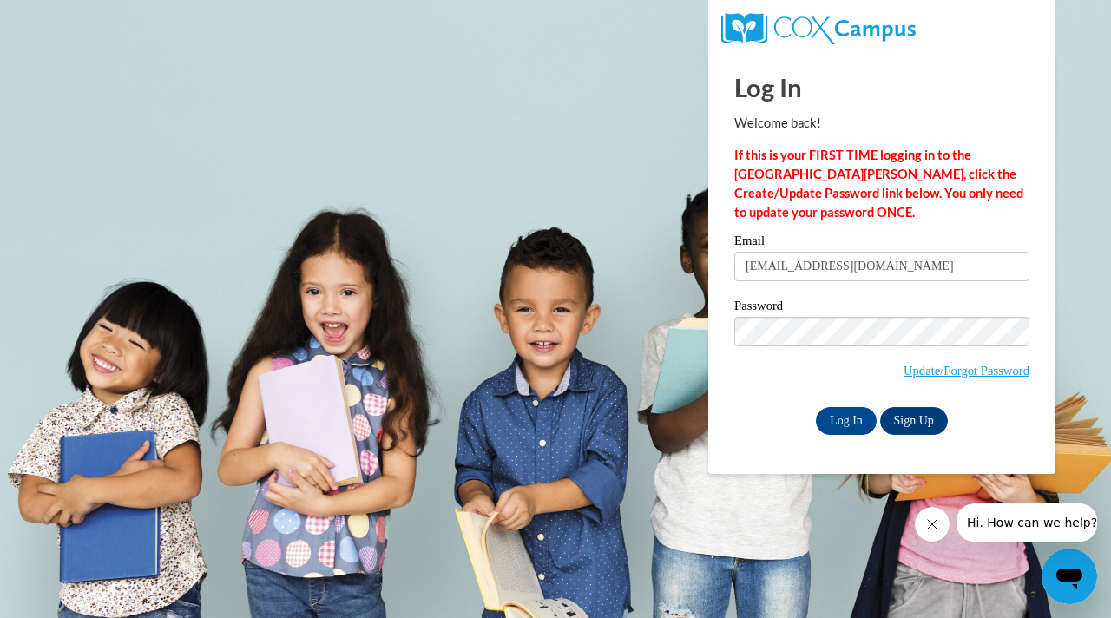
type input "adaviles104@mail.jamessprunt.edu"
click at [863, 418] on input "Log In" at bounding box center [846, 421] width 61 height 28
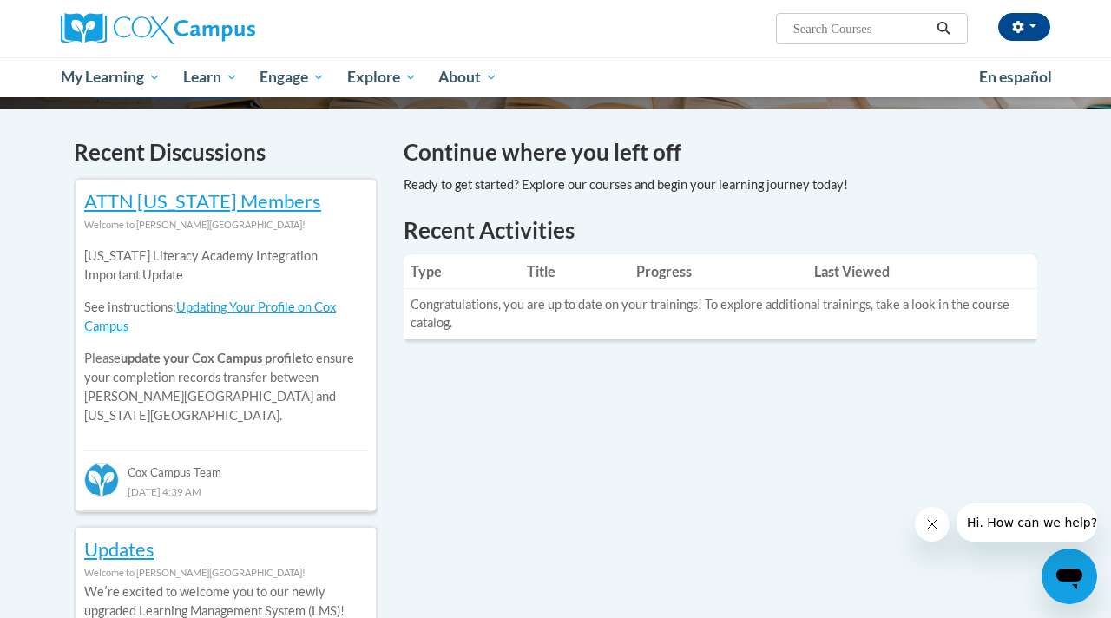
scroll to position [501, 0]
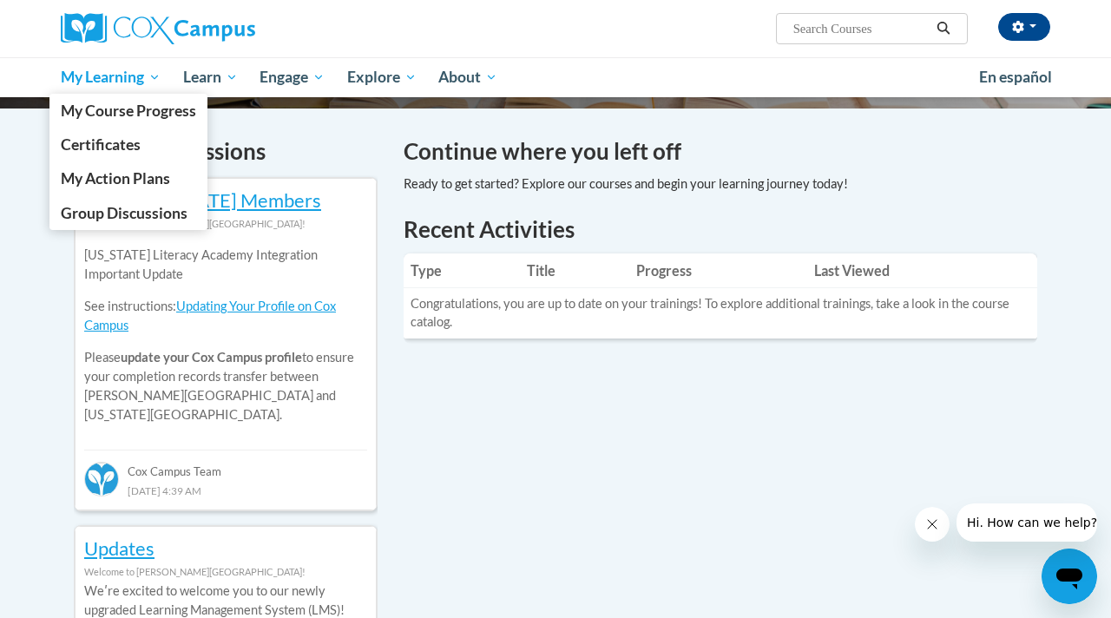
click at [97, 75] on span "My Learning" at bounding box center [111, 77] width 100 height 21
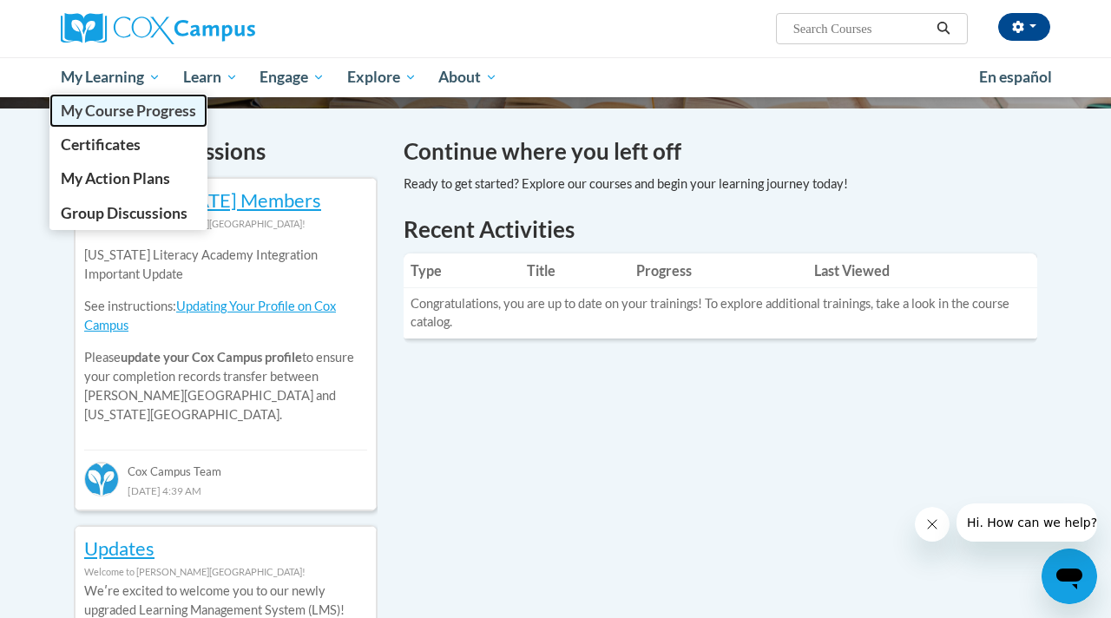
click at [108, 113] on span "My Course Progress" at bounding box center [128, 111] width 135 height 18
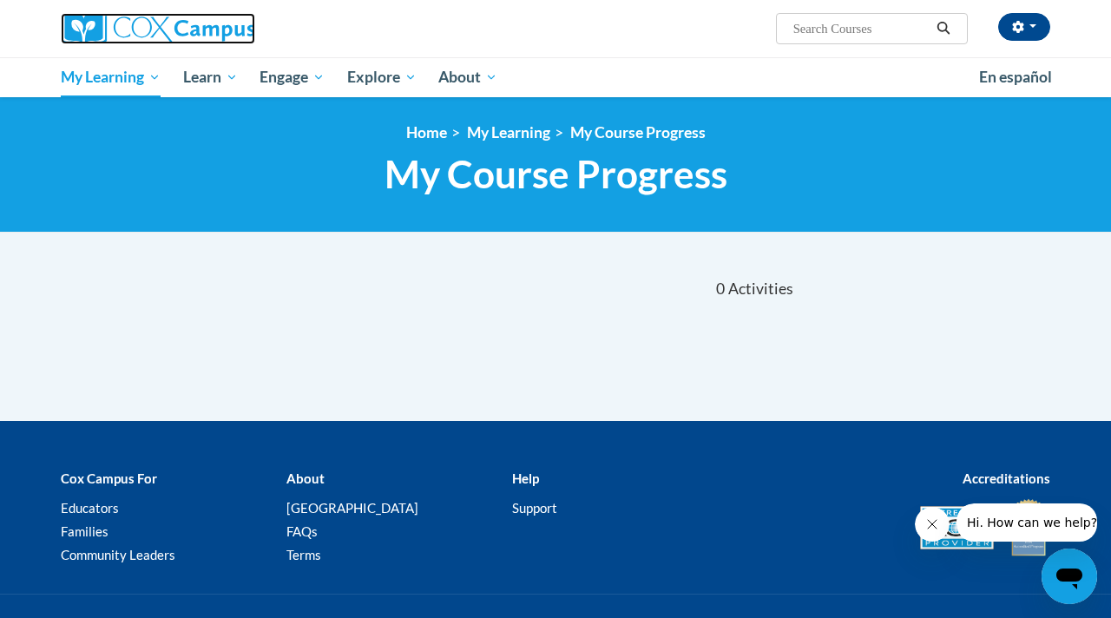
click at [108, 23] on img at bounding box center [158, 28] width 194 height 31
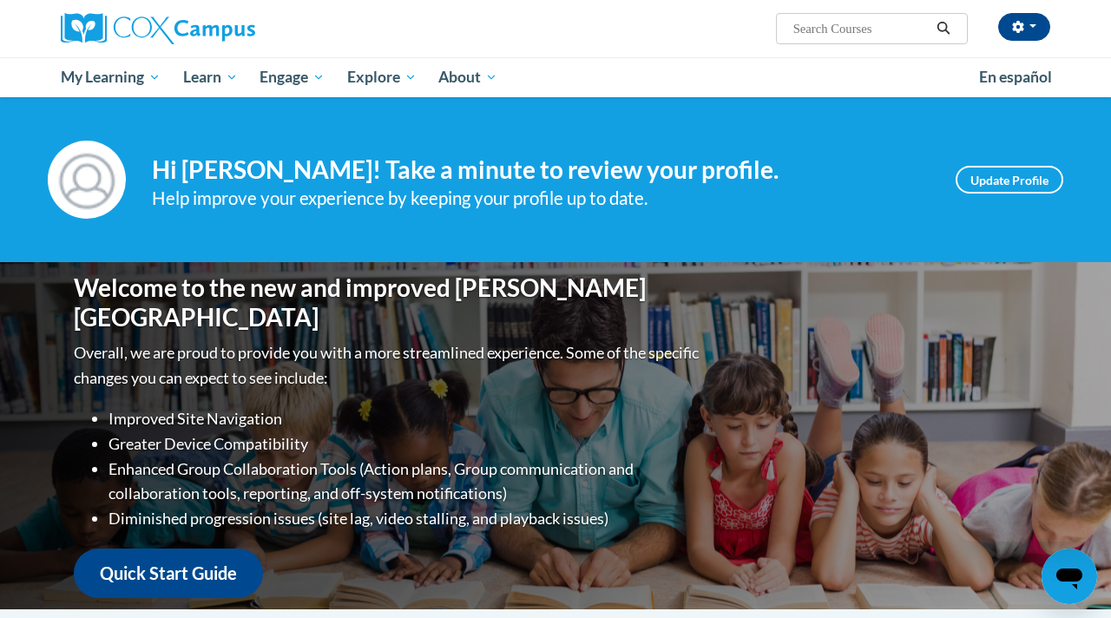
scroll to position [233, 0]
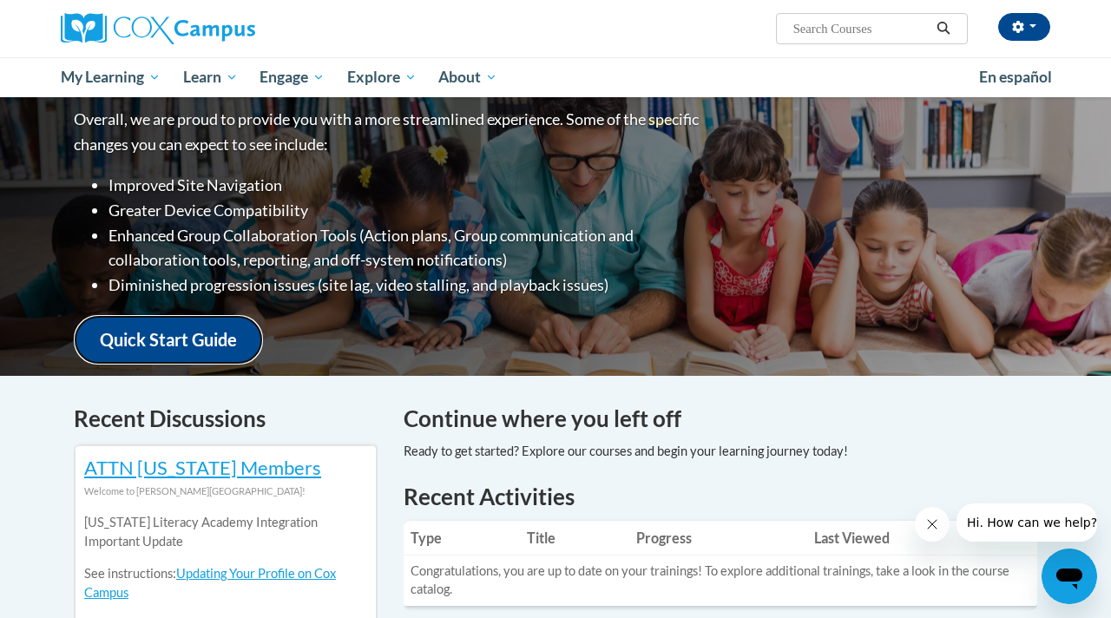
click at [204, 316] on link "Quick Start Guide" at bounding box center [168, 339] width 189 height 49
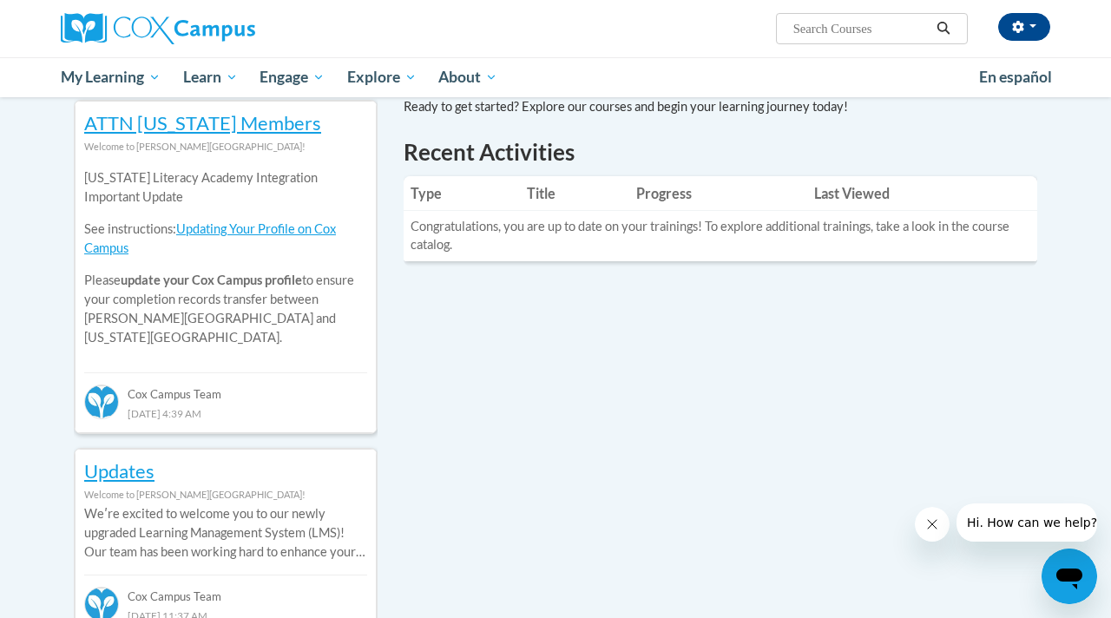
scroll to position [594, 0]
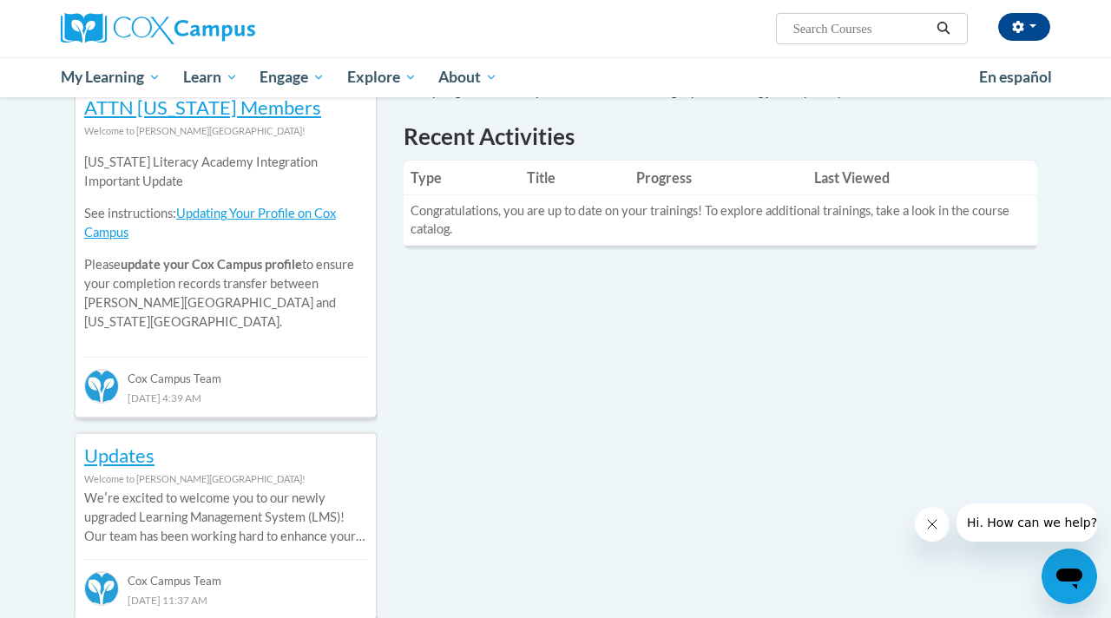
click at [877, 15] on span "Search Search..." at bounding box center [872, 28] width 192 height 31
click at [885, 22] on input "Search..." at bounding box center [861, 28] width 139 height 21
type input "Early Literacy"
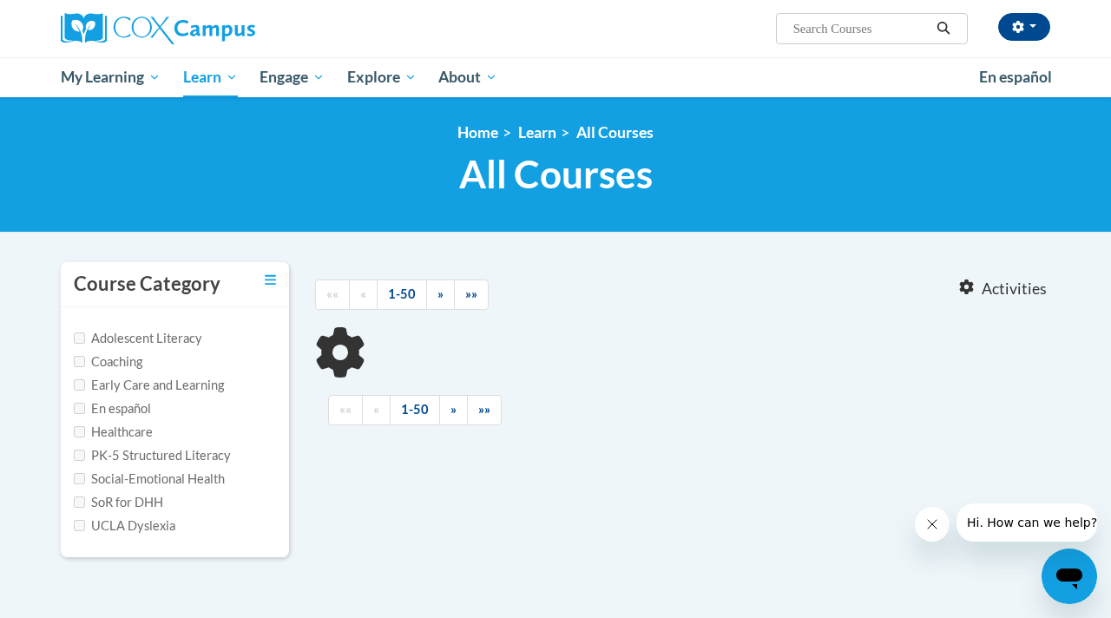
type input "Early Literacy"
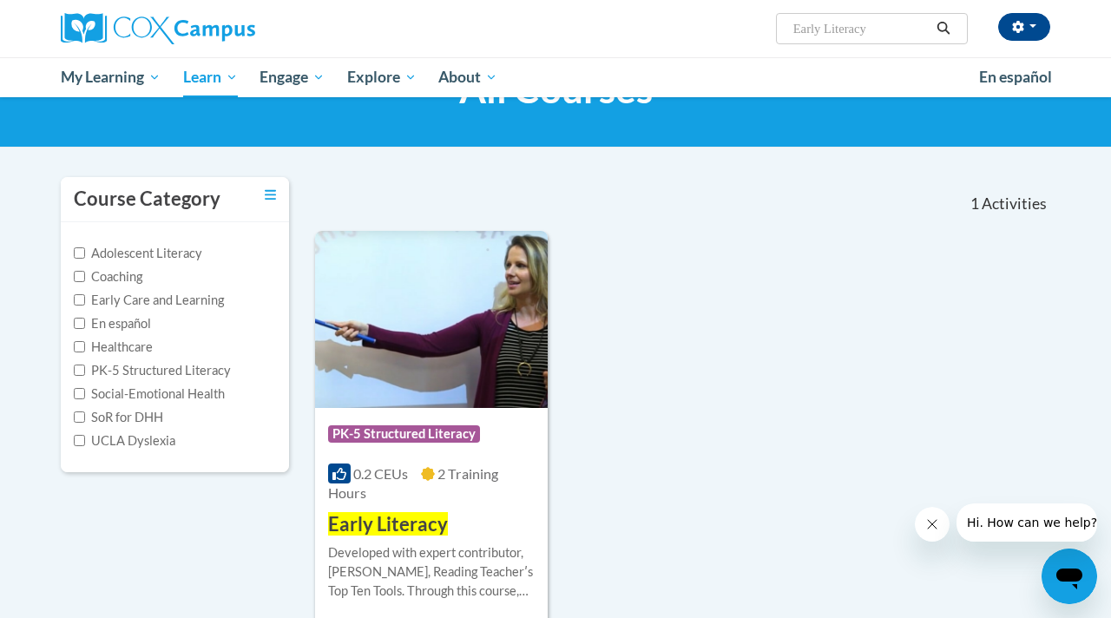
scroll to position [91, 0]
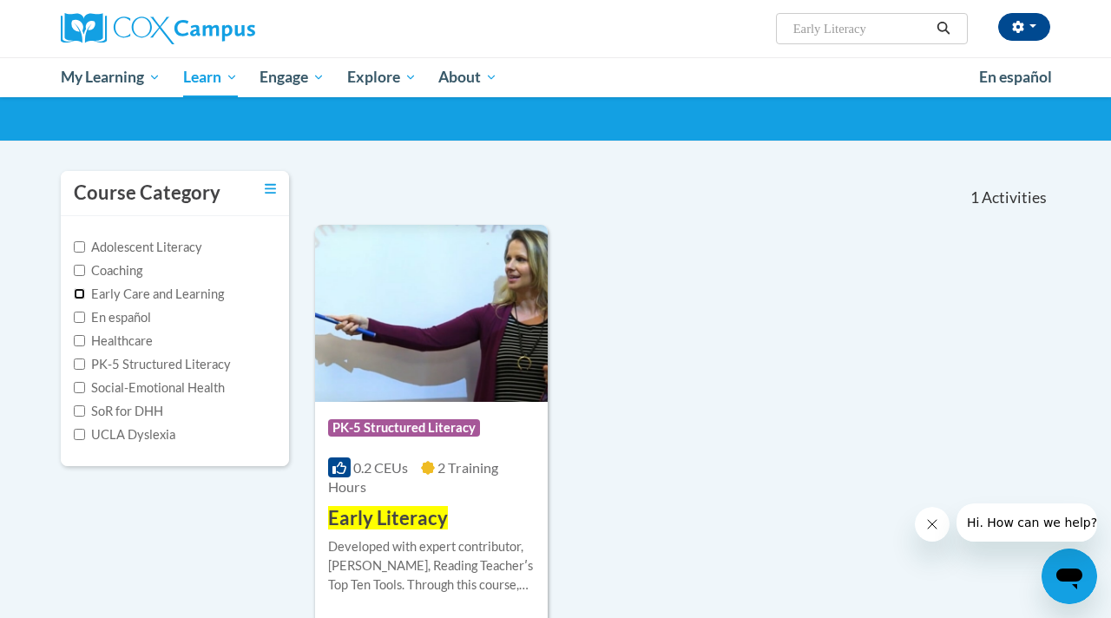
click at [77, 292] on input "Early Care and Learning" at bounding box center [79, 293] width 11 height 11
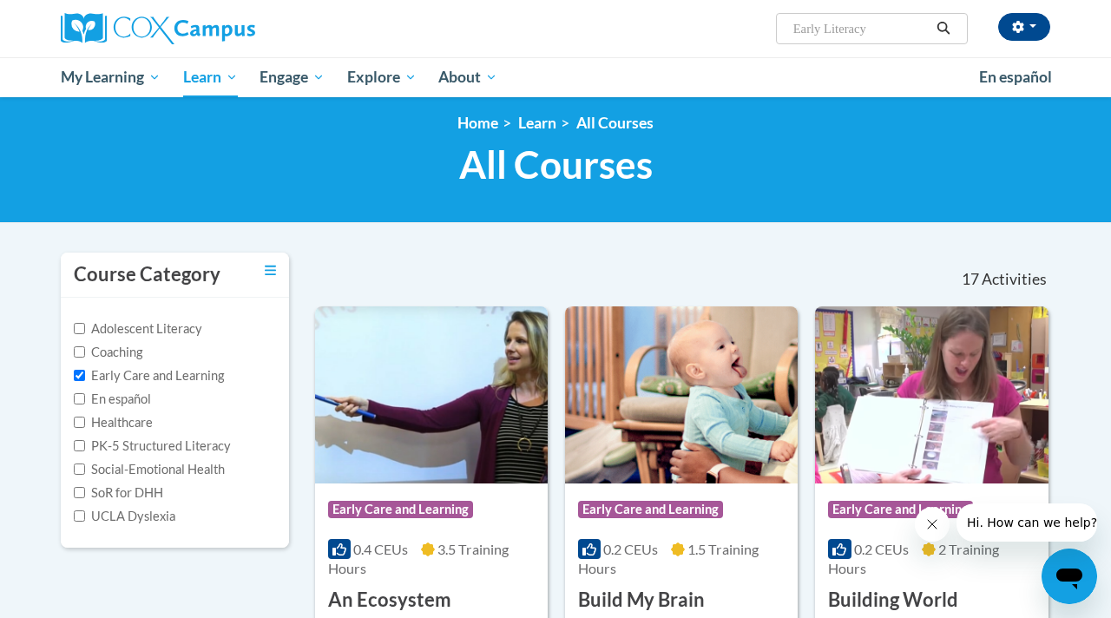
scroll to position [0, 0]
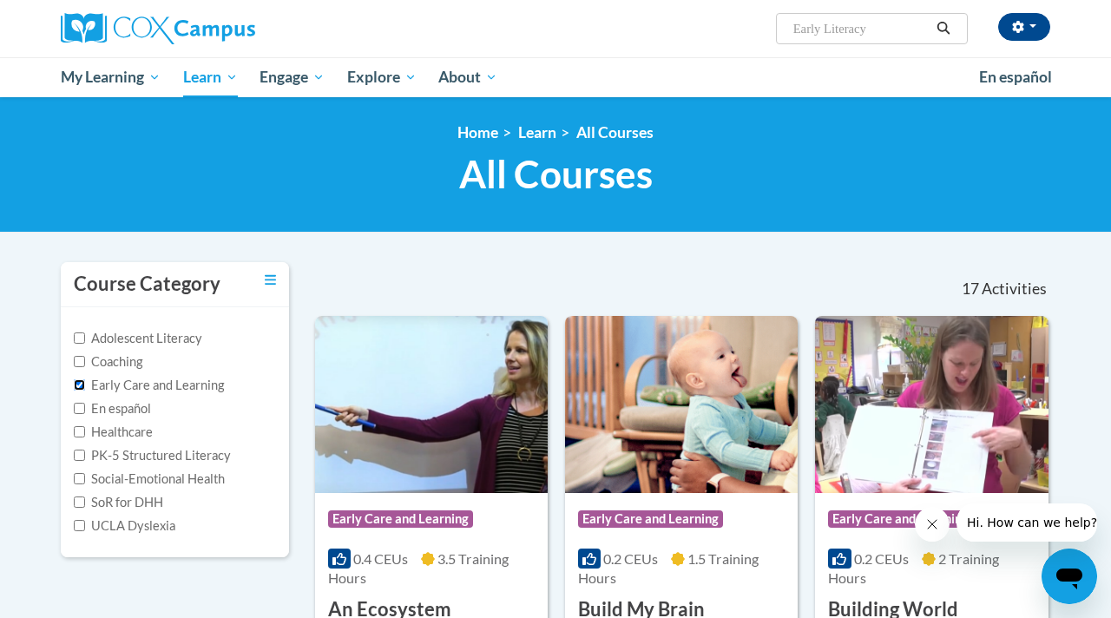
click at [82, 386] on input "Early Care and Learning" at bounding box center [79, 384] width 11 height 11
checkbox input "false"
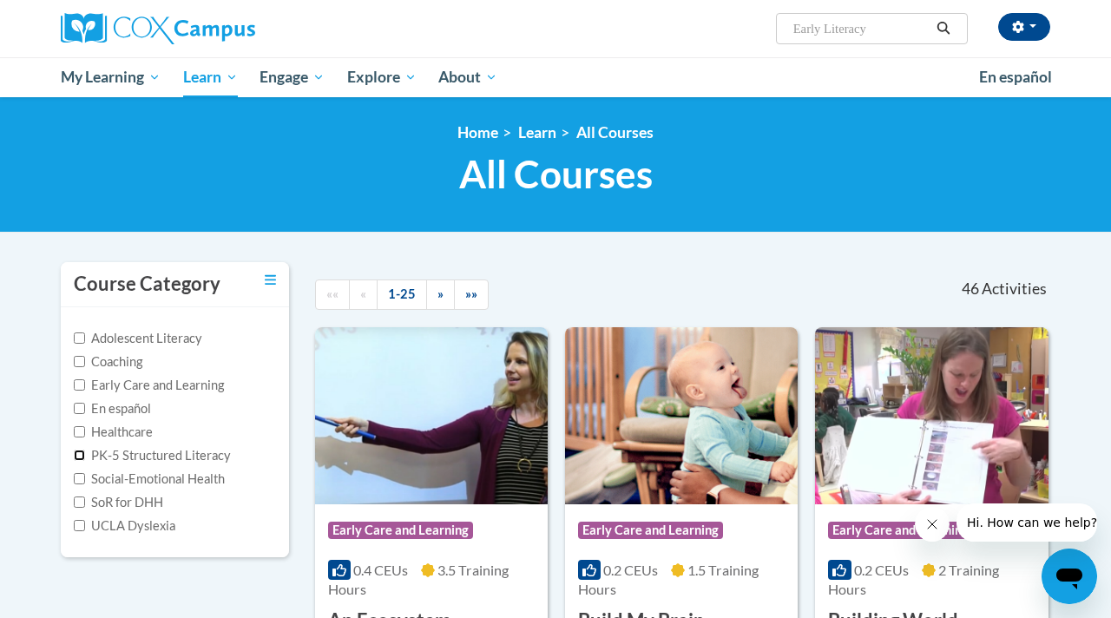
click at [77, 453] on input "PK-5 Structured Literacy" at bounding box center [79, 455] width 11 height 11
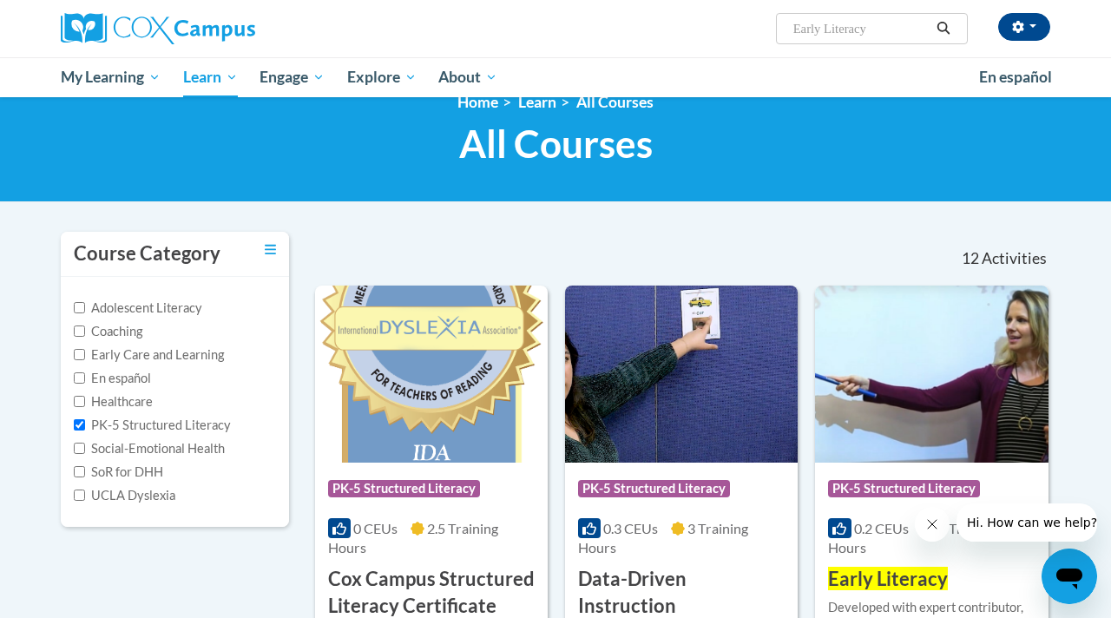
scroll to position [44, 0]
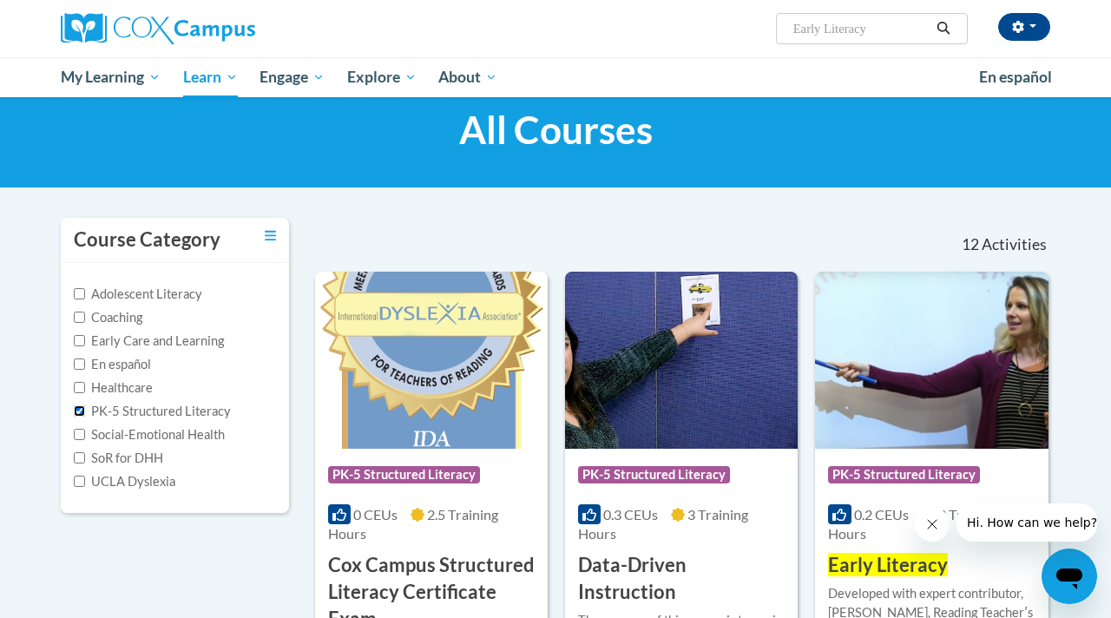
click at [76, 406] on input "PK-5 Structured Literacy" at bounding box center [79, 410] width 11 height 11
checkbox input "false"
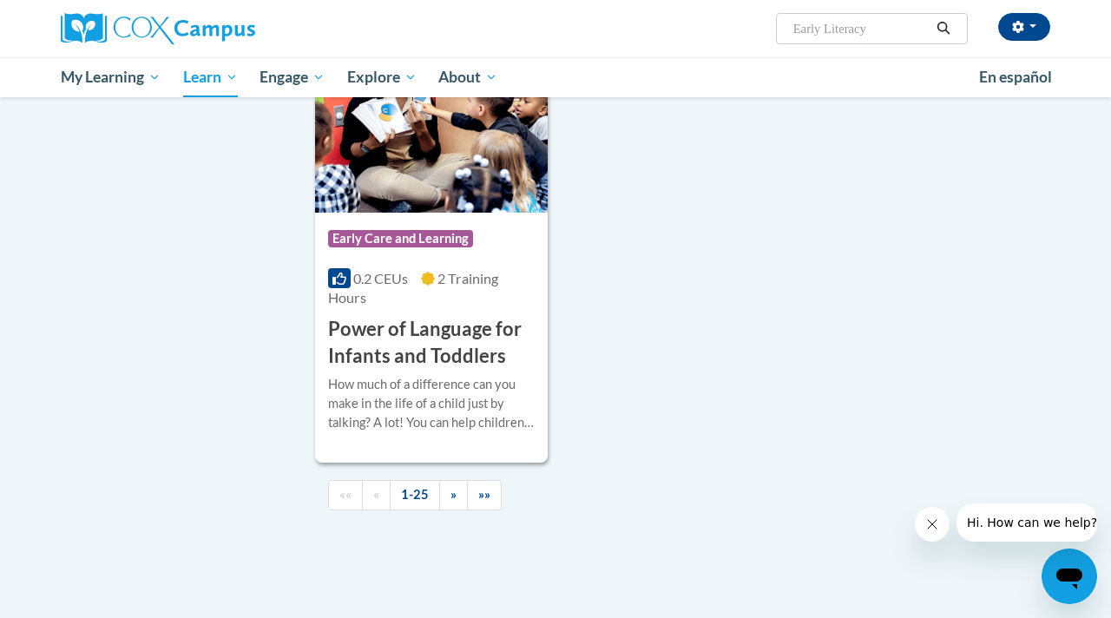
scroll to position [4251, 0]
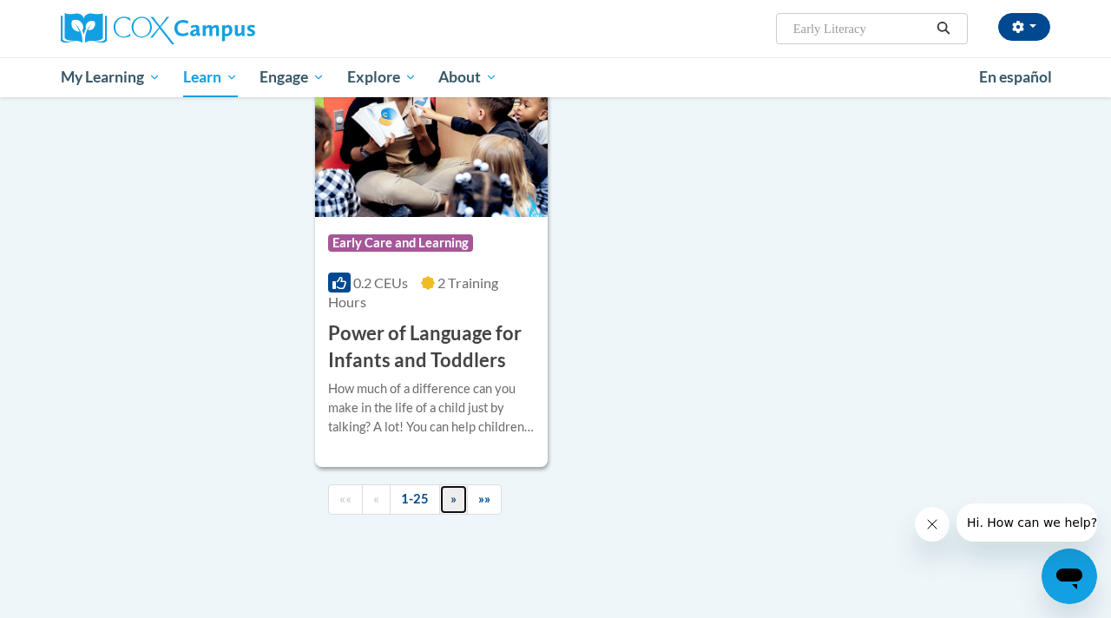
click at [450, 491] on span "»" at bounding box center [453, 498] width 6 height 15
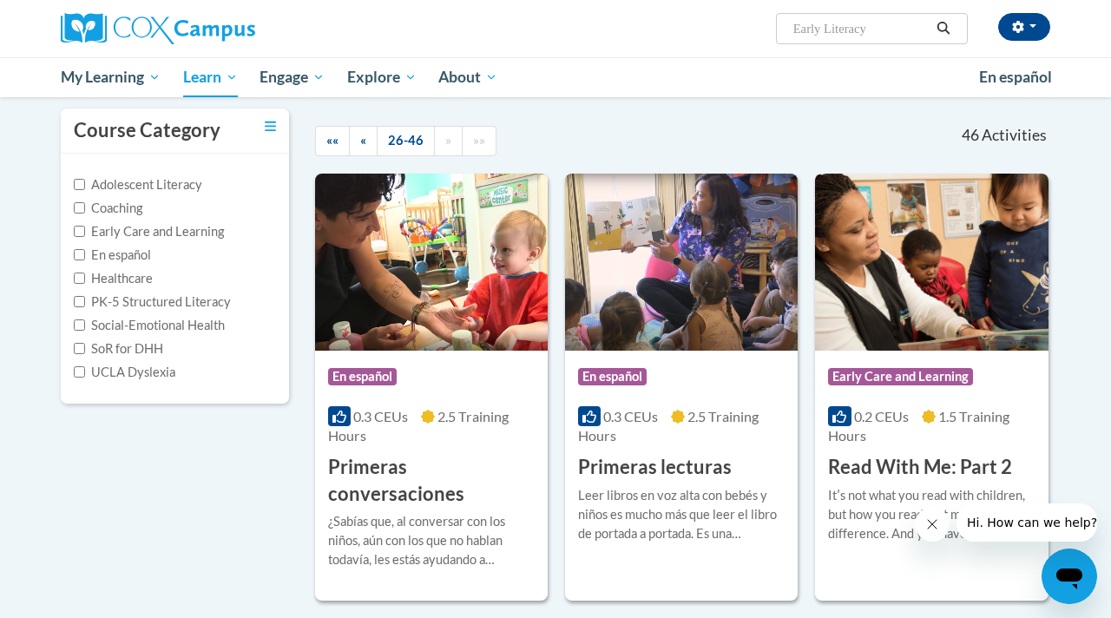
scroll to position [0, 0]
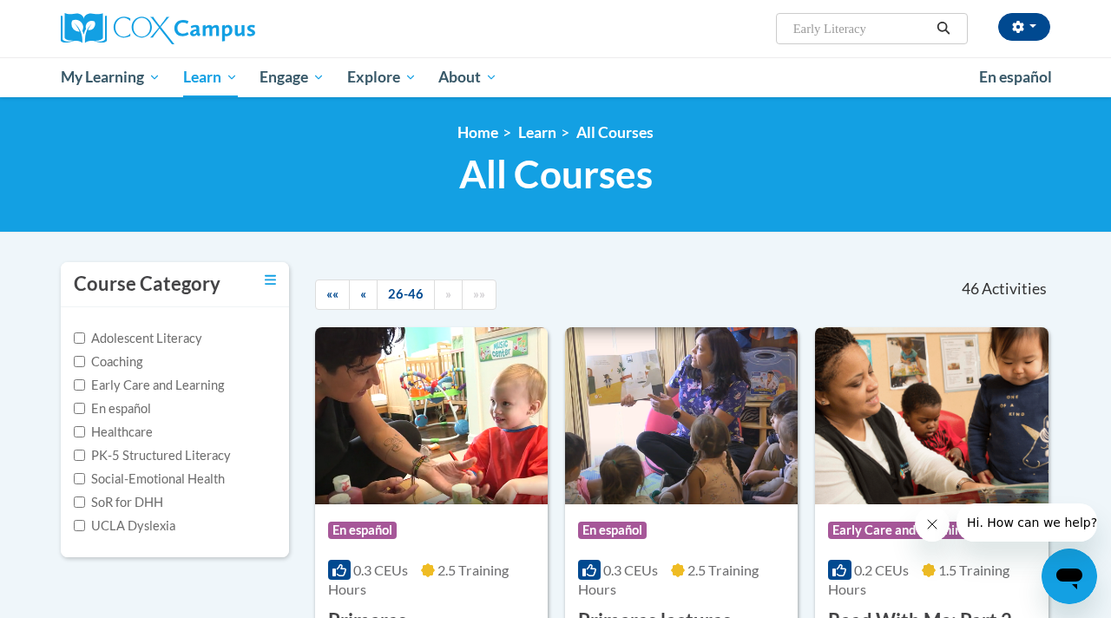
click at [875, 28] on input "Early Literacy" at bounding box center [861, 28] width 139 height 21
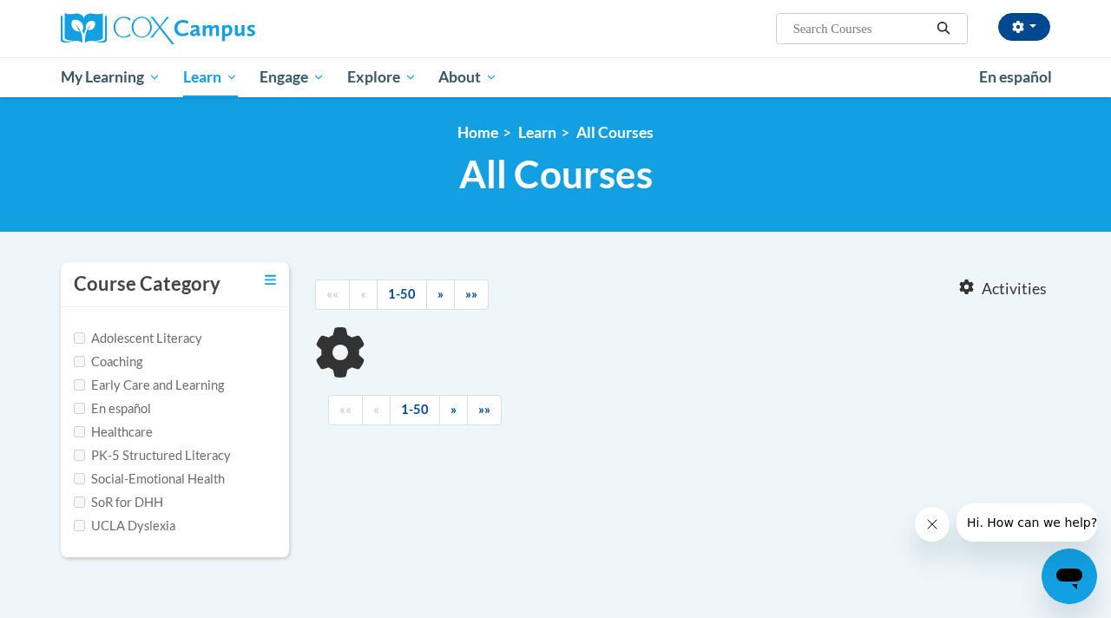
type input "Early Literacy"
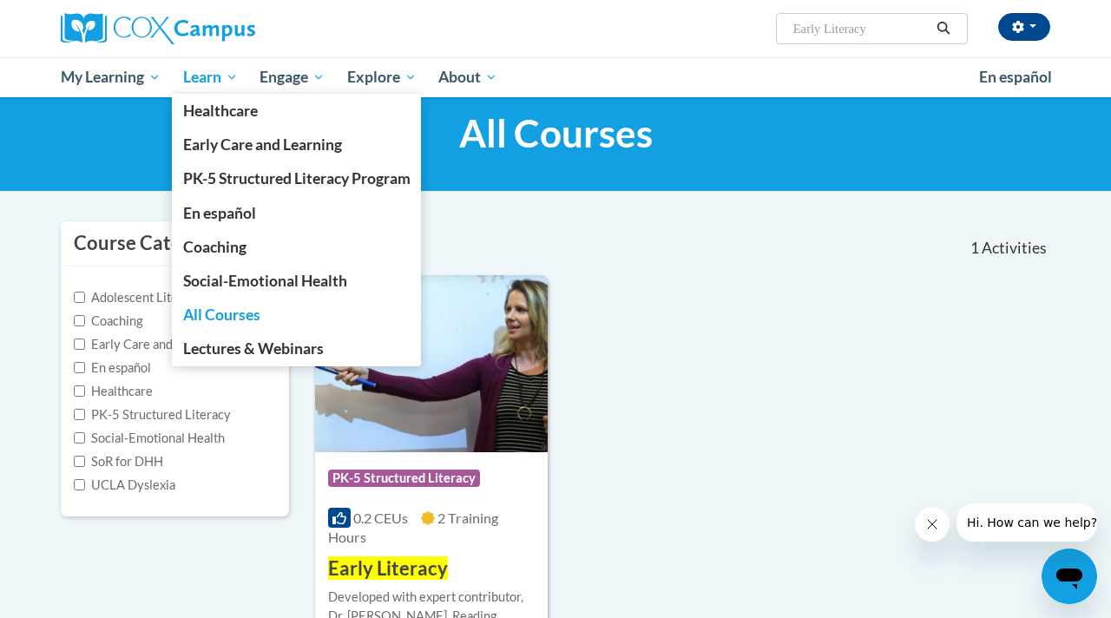
scroll to position [29, 0]
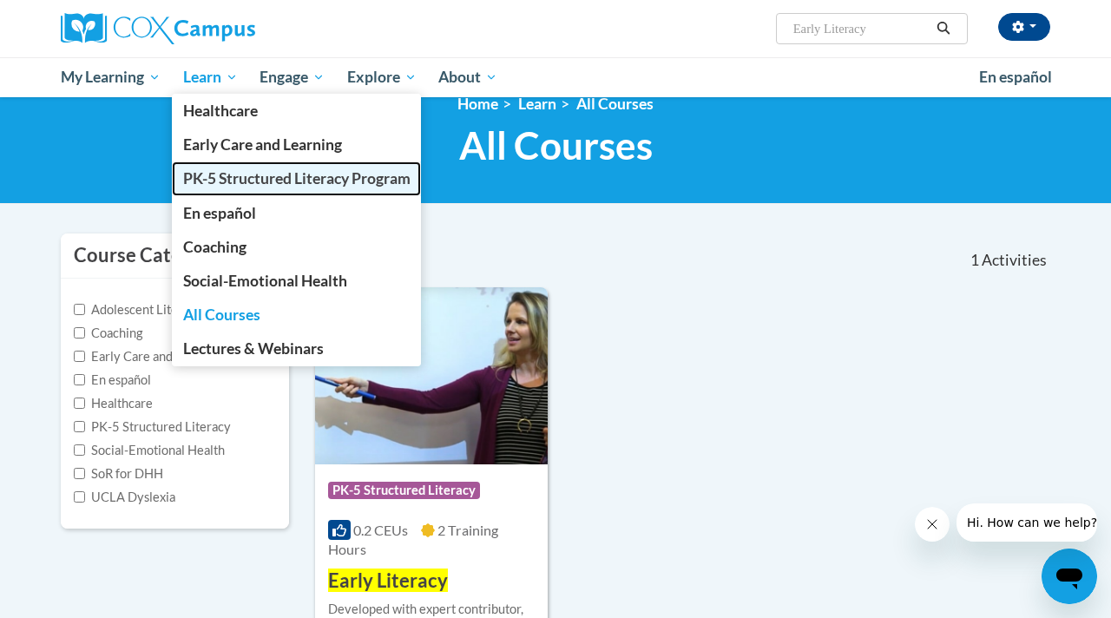
click at [266, 173] on span "PK-5 Structured Literacy Program" at bounding box center [296, 178] width 227 height 18
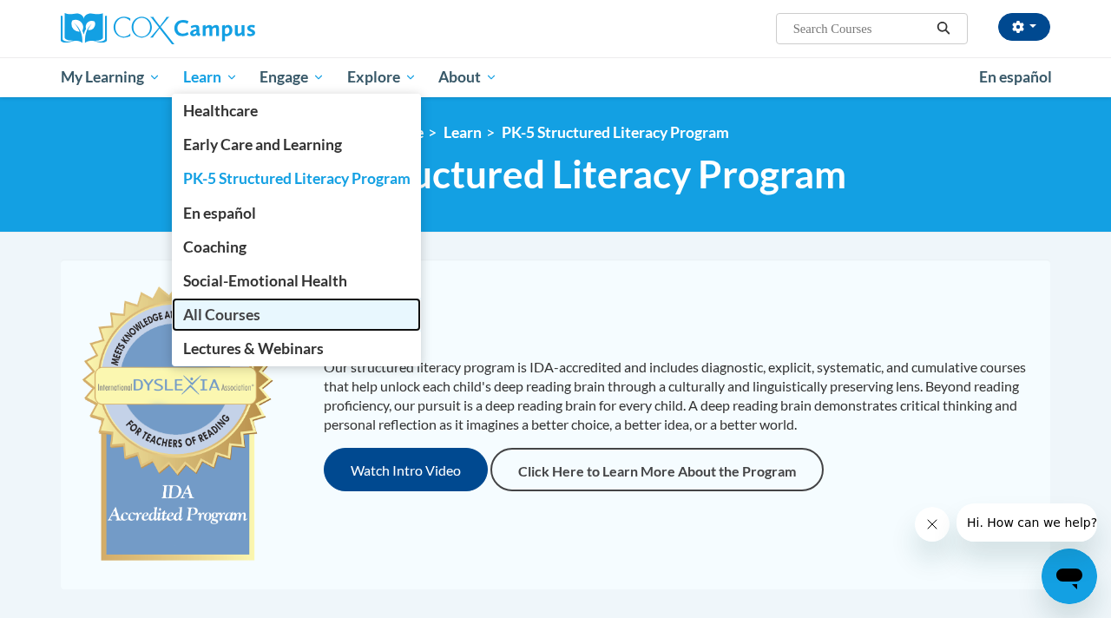
click at [214, 323] on span "All Courses" at bounding box center [221, 314] width 77 height 18
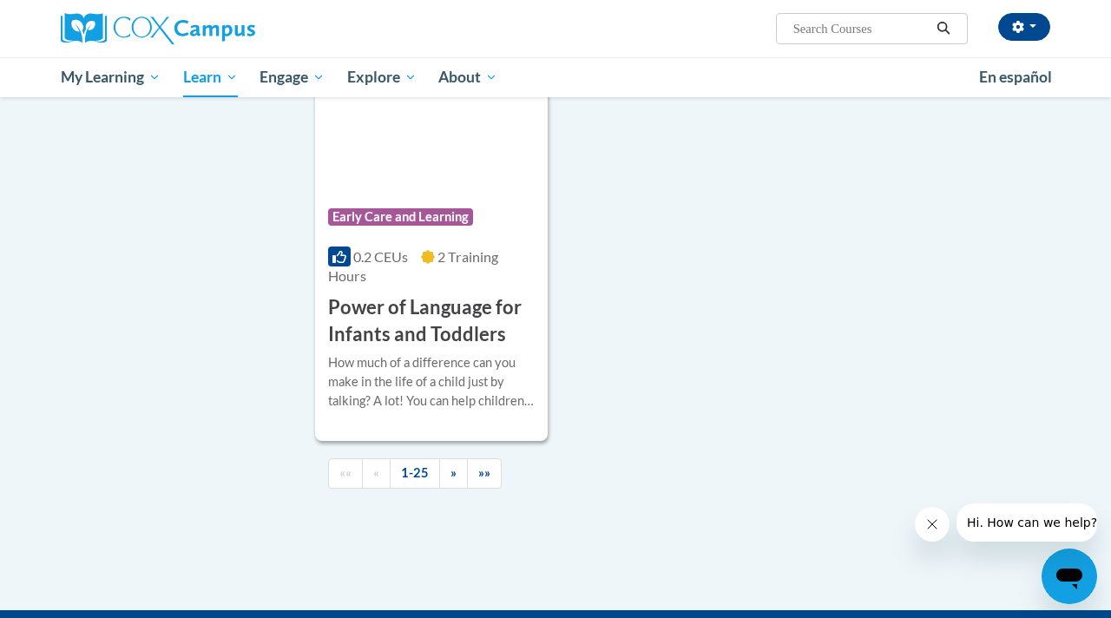
scroll to position [4274, 0]
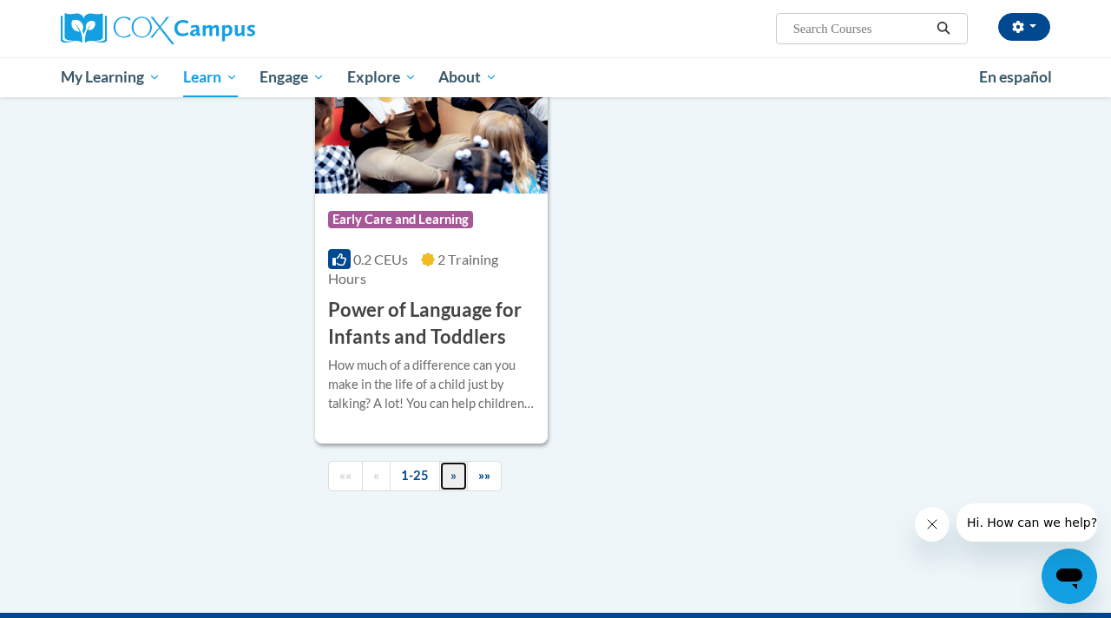
click at [455, 461] on link "»" at bounding box center [453, 476] width 29 height 30
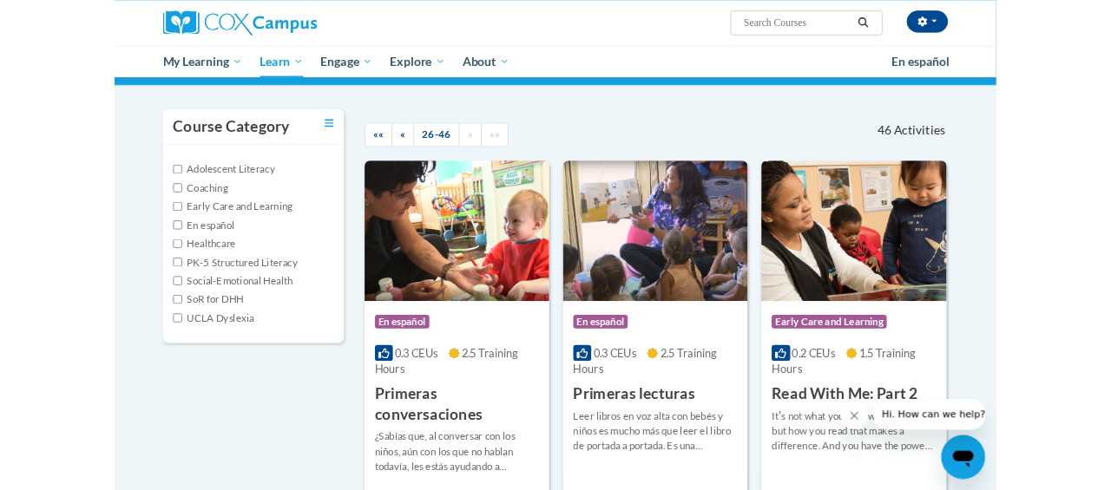
scroll to position [0, 0]
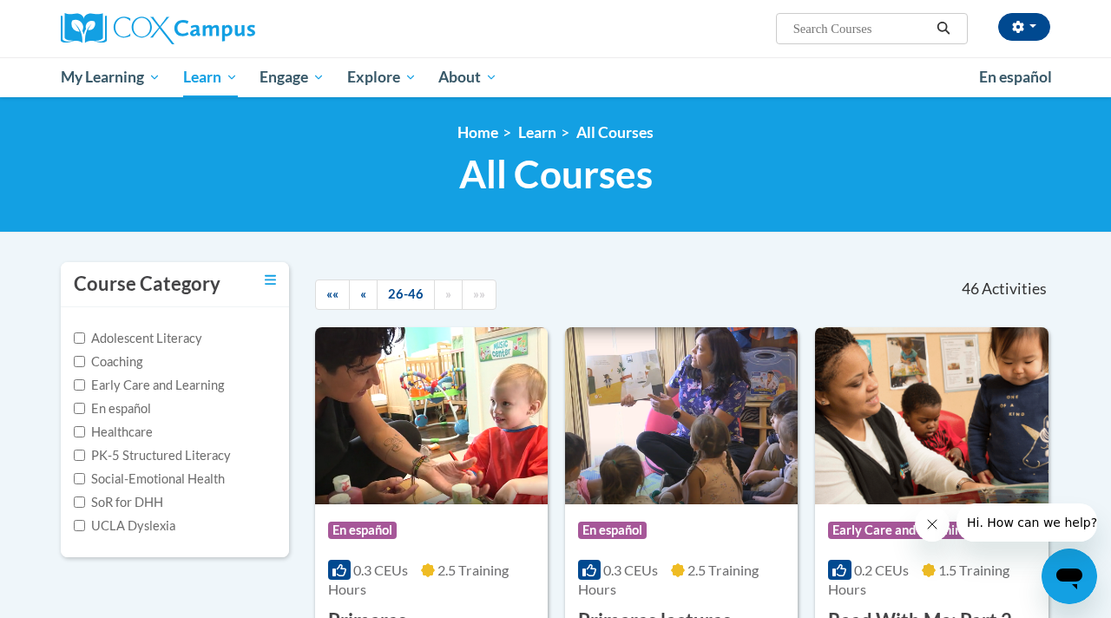
click at [877, 31] on input "Search..." at bounding box center [861, 28] width 139 height 21
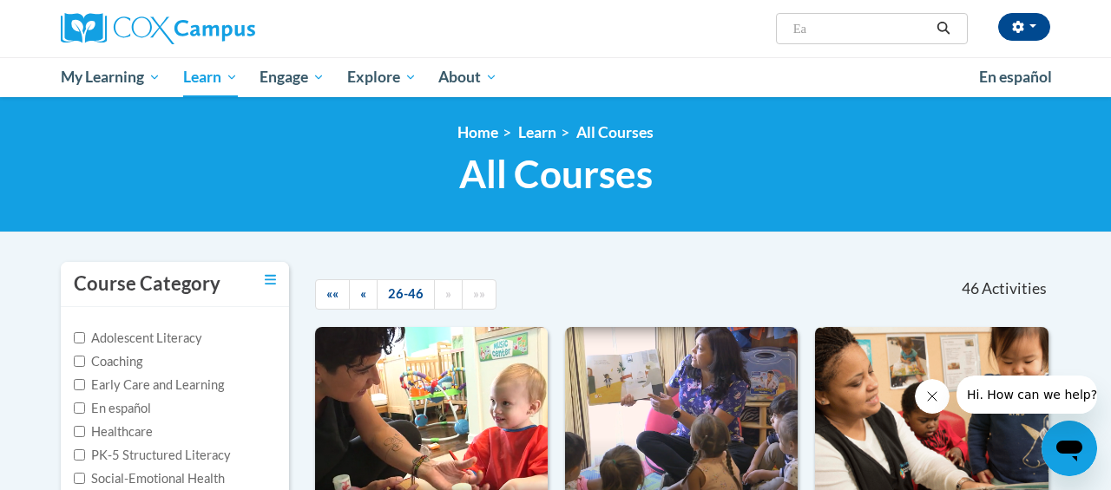
type input "E"
paste input "ystematic and Explicit Phonics Instruction"
type input "Systematic and Explicit Phonics Instruction"
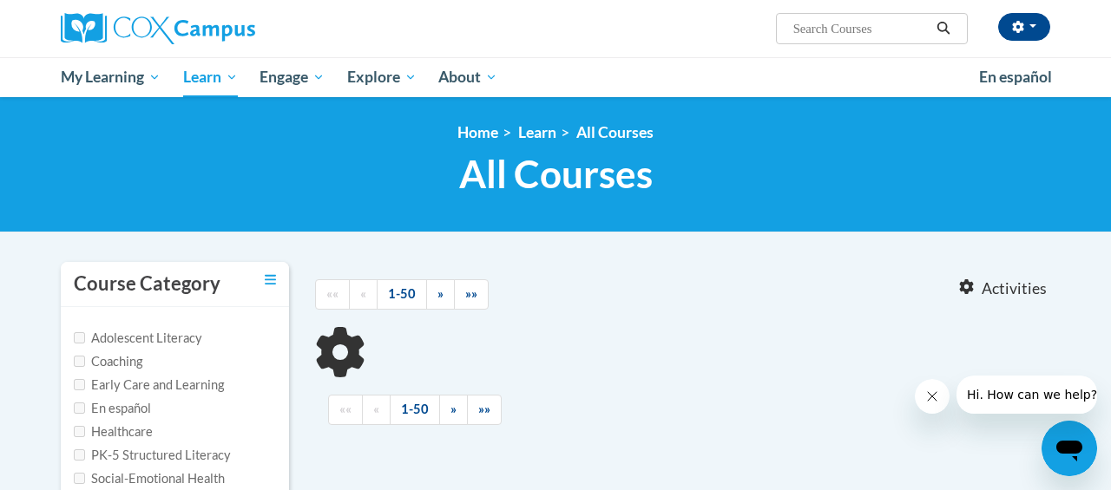
type input "Systematic and Explicit Phonics Instruction"
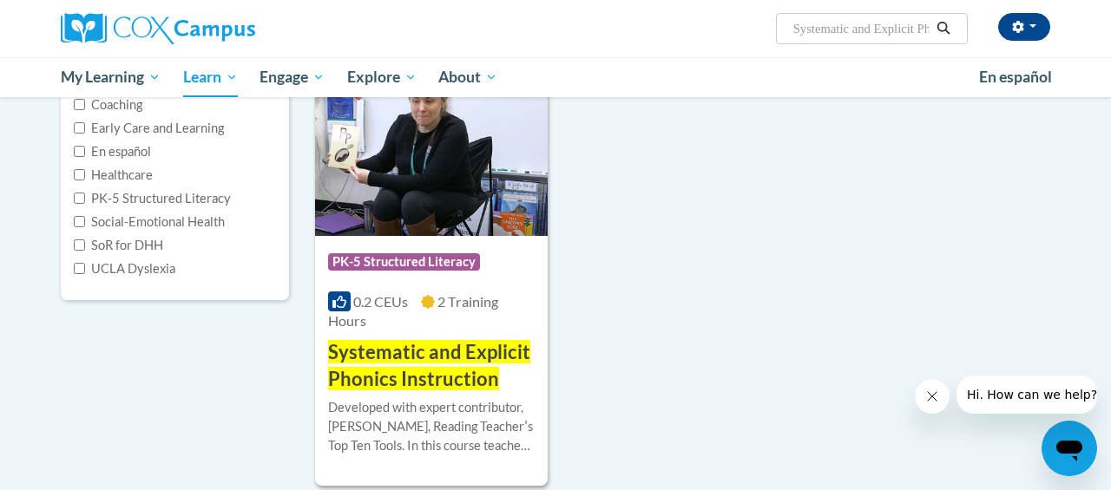
scroll to position [279, 0]
